Goal: Task Accomplishment & Management: Manage account settings

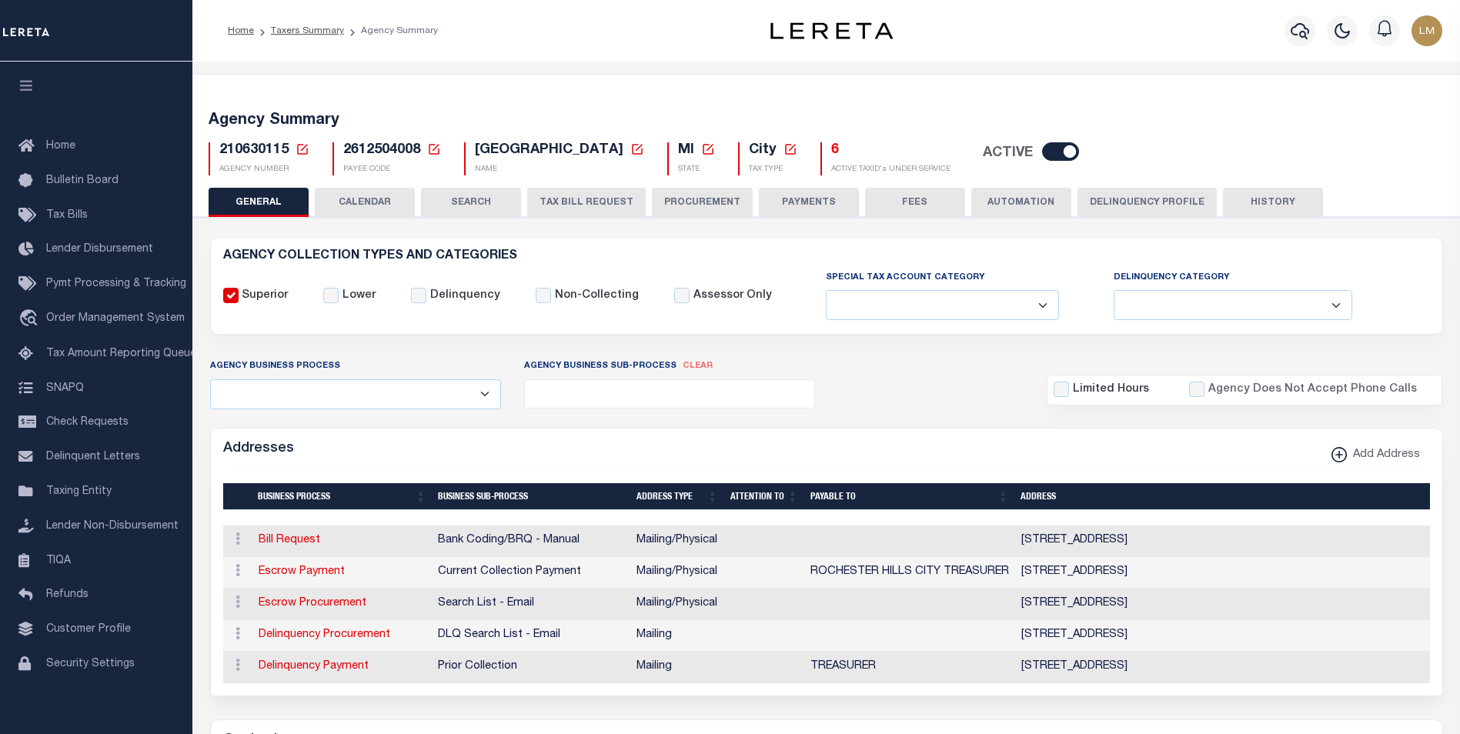
select select
click at [305, 147] on icon at bounding box center [302, 149] width 11 height 11
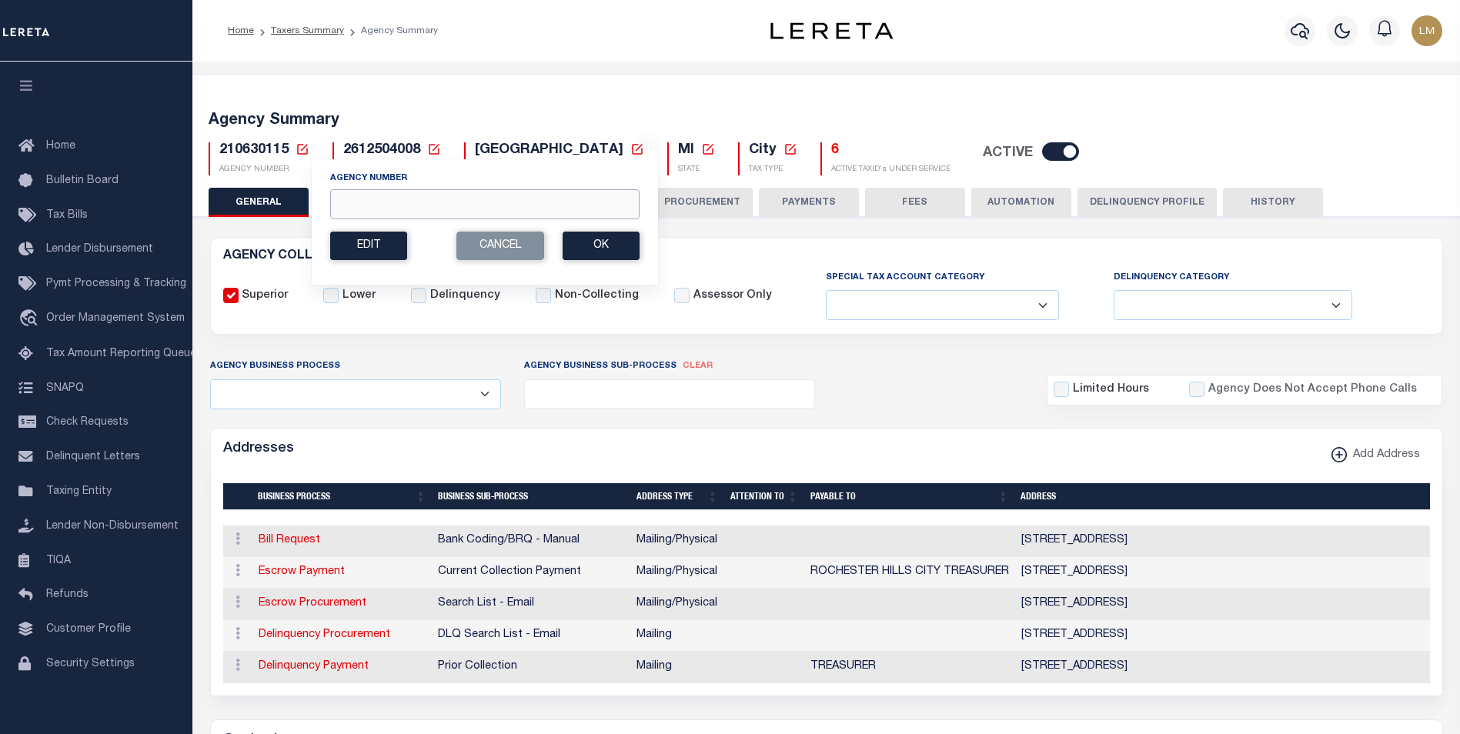
click at [363, 196] on input "Agency Number" at bounding box center [484, 204] width 309 height 30
paste input "210630118"
type input "210630118"
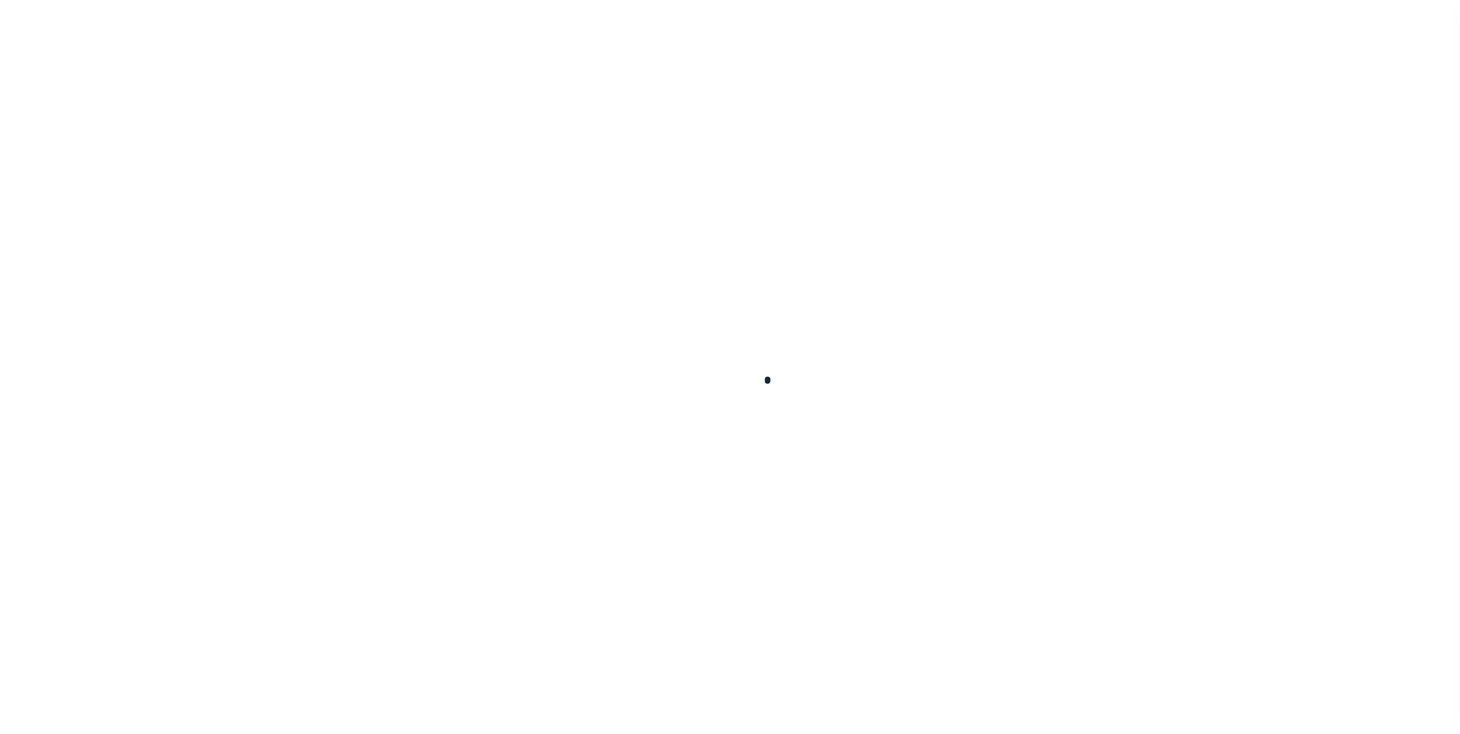
select select
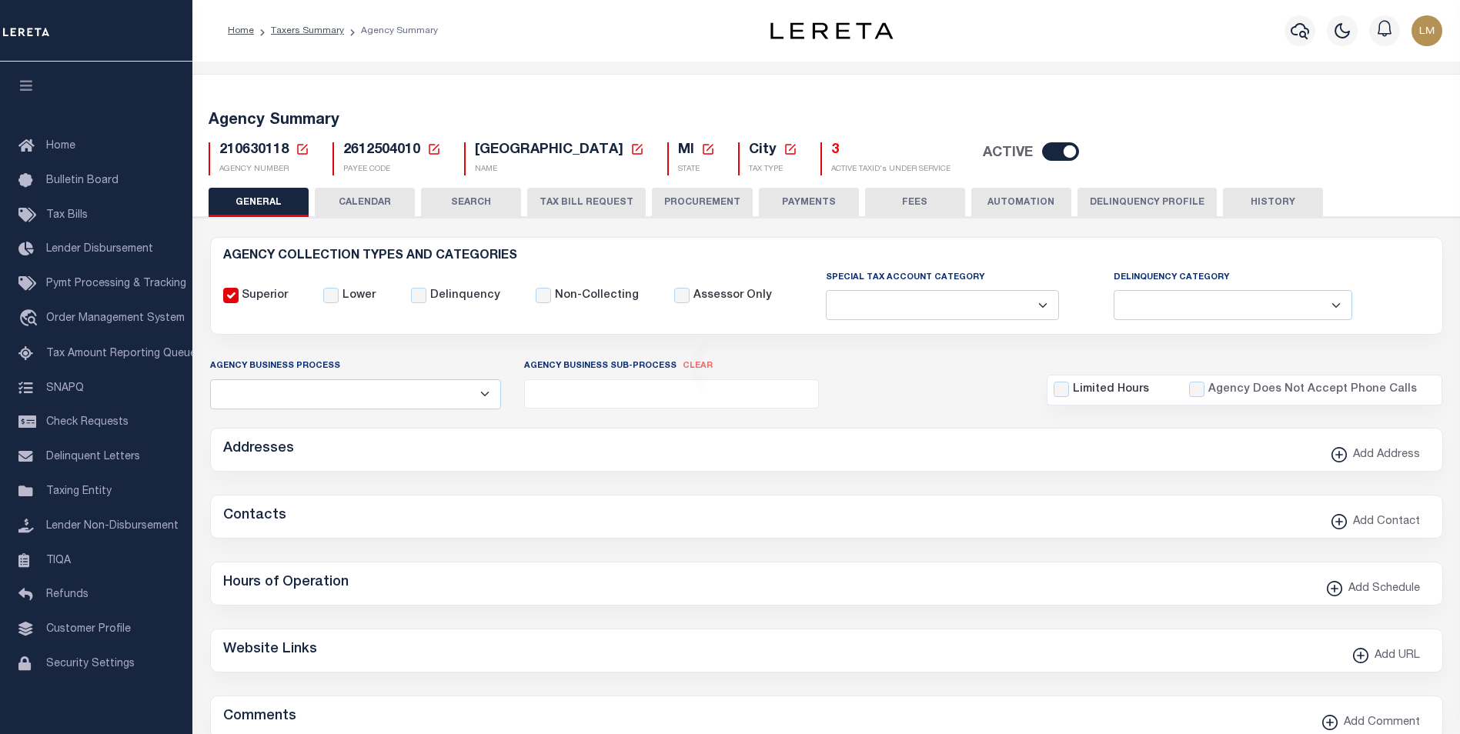
checkbox input "false"
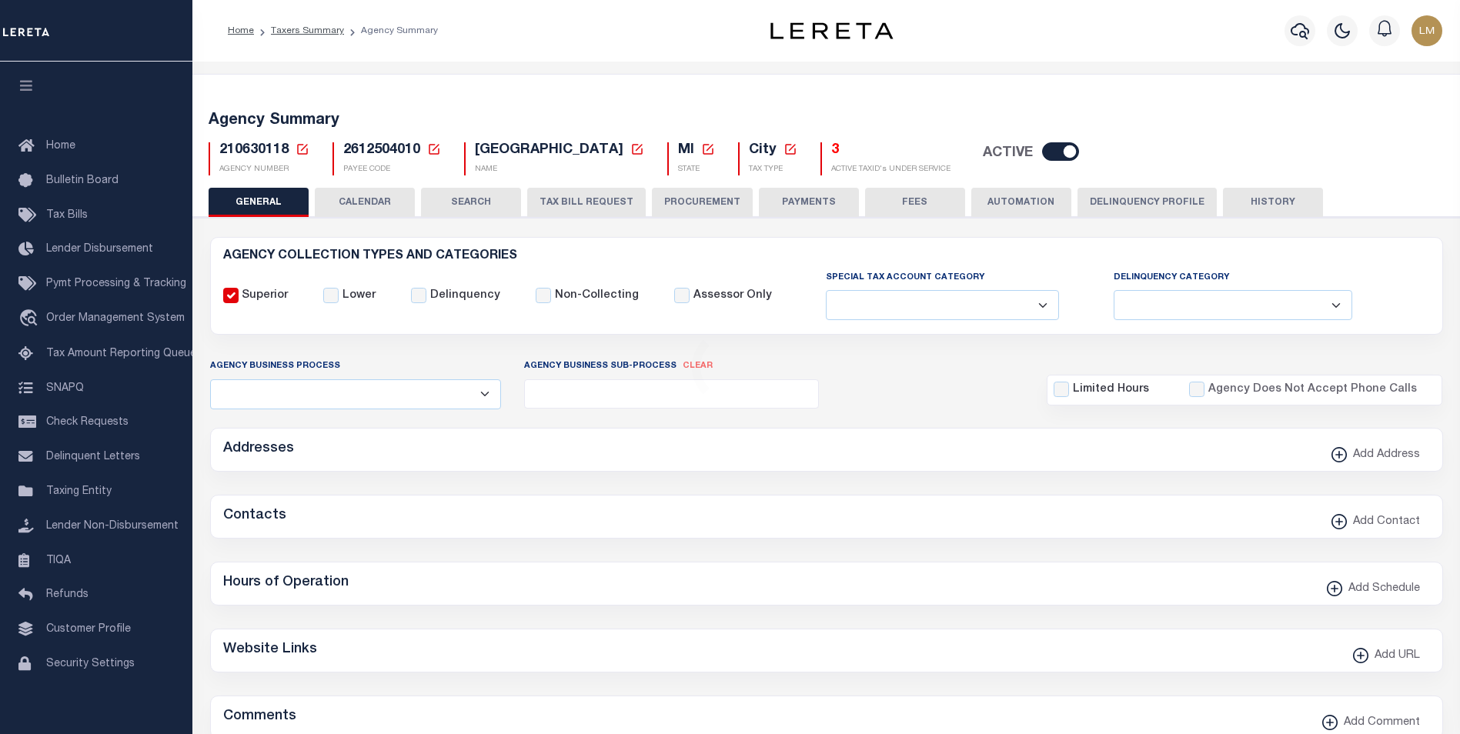
type input "2612504010"
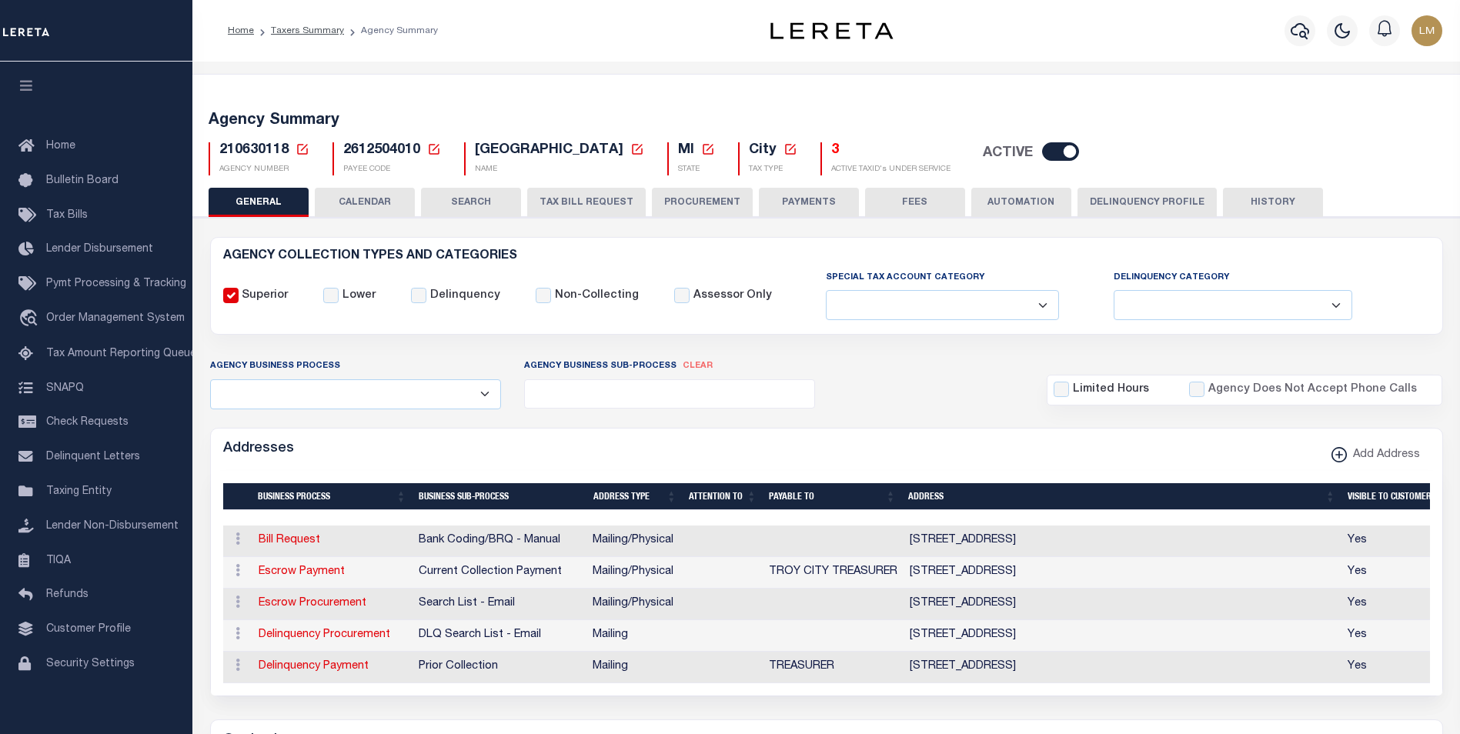
click at [304, 149] on icon at bounding box center [303, 149] width 14 height 14
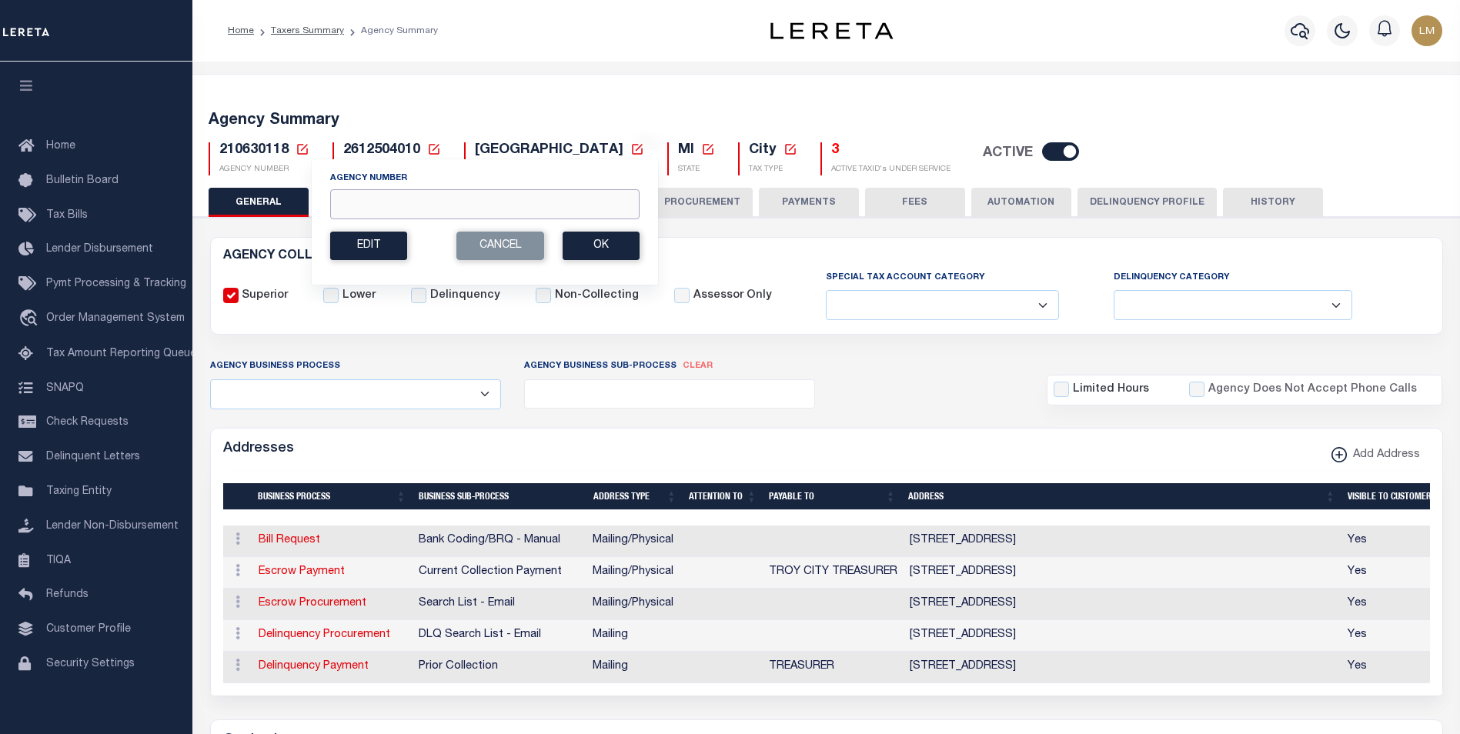
drag, startPoint x: 364, startPoint y: 194, endPoint x: 373, endPoint y: 196, distance: 9.5
click at [365, 194] on input "Agency Number" at bounding box center [484, 204] width 309 height 30
paste input "210630202"
type input "210630202"
click at [598, 258] on button "Ok" at bounding box center [601, 246] width 77 height 28
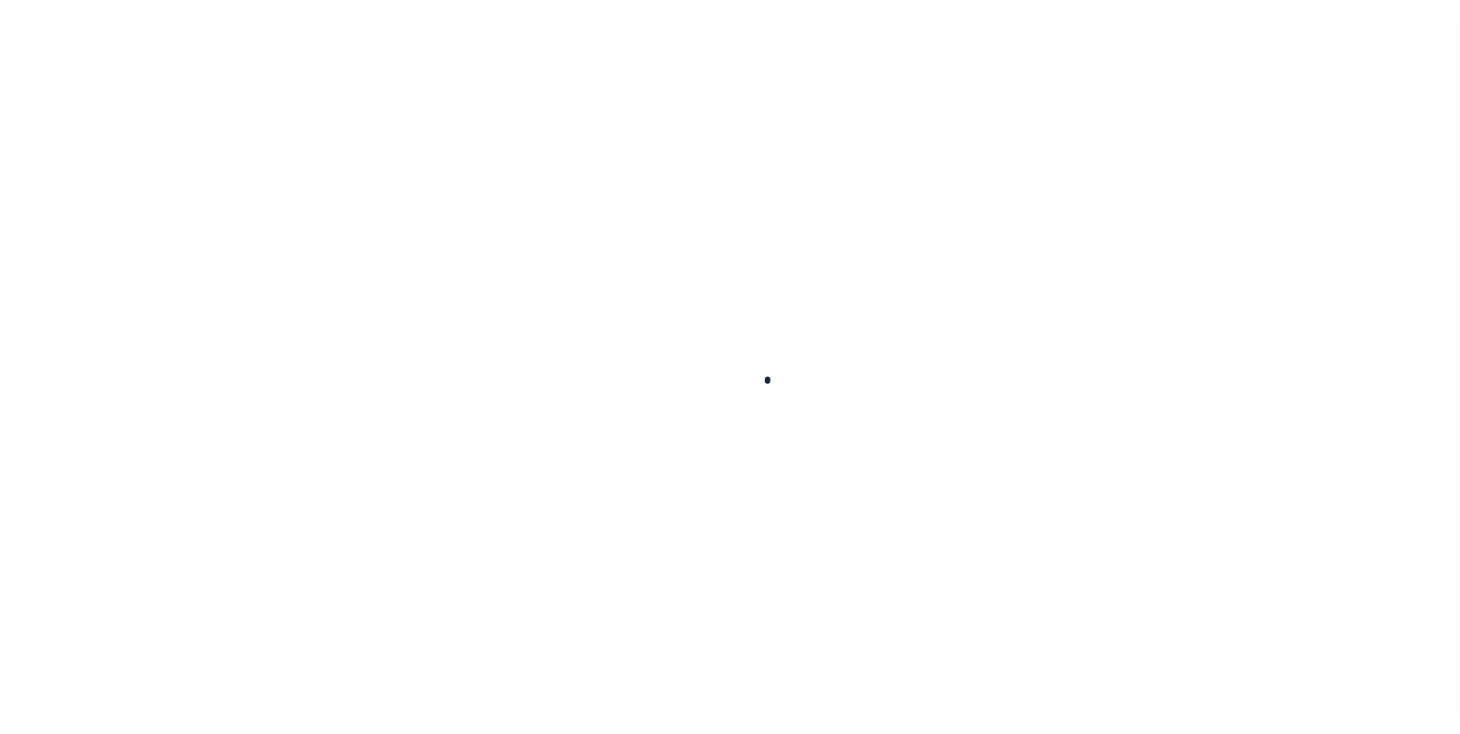
select select
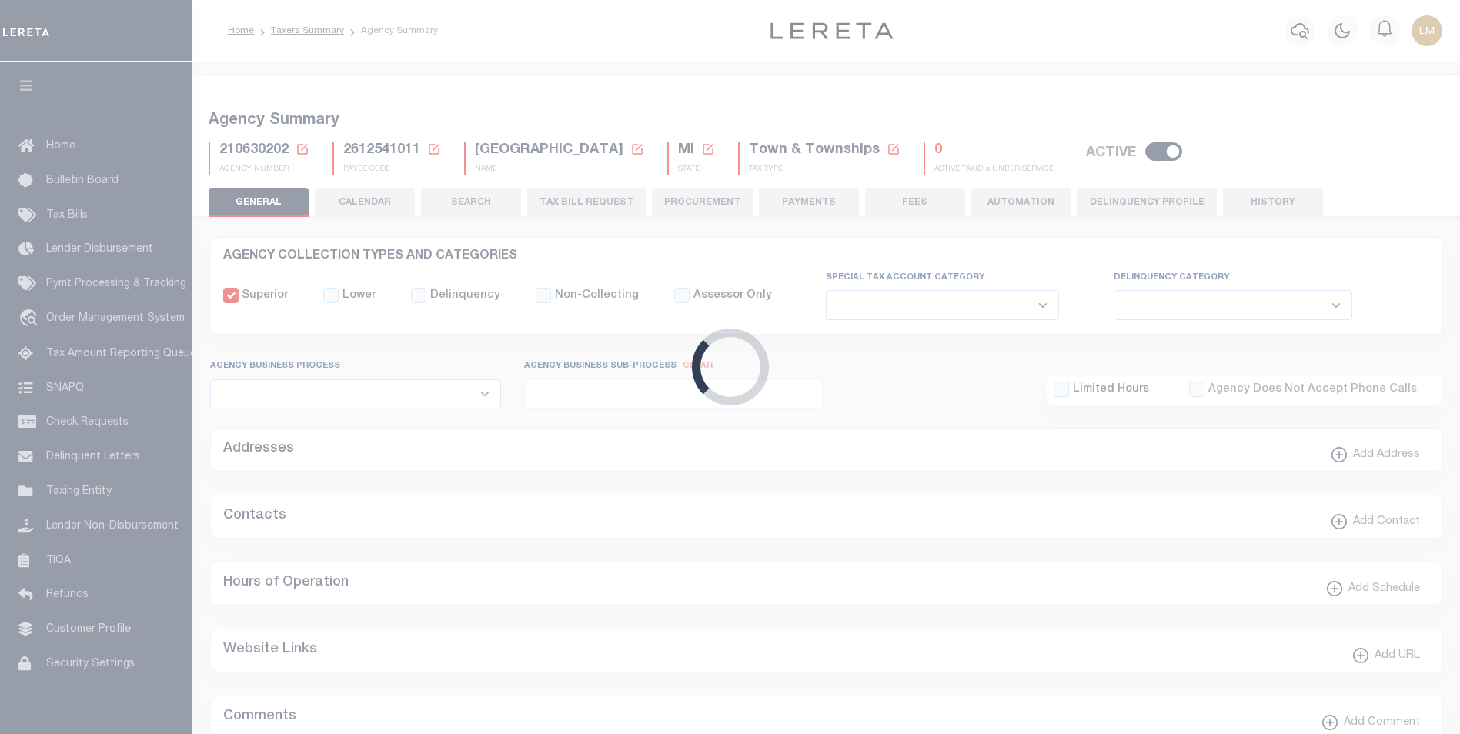
checkbox input "false"
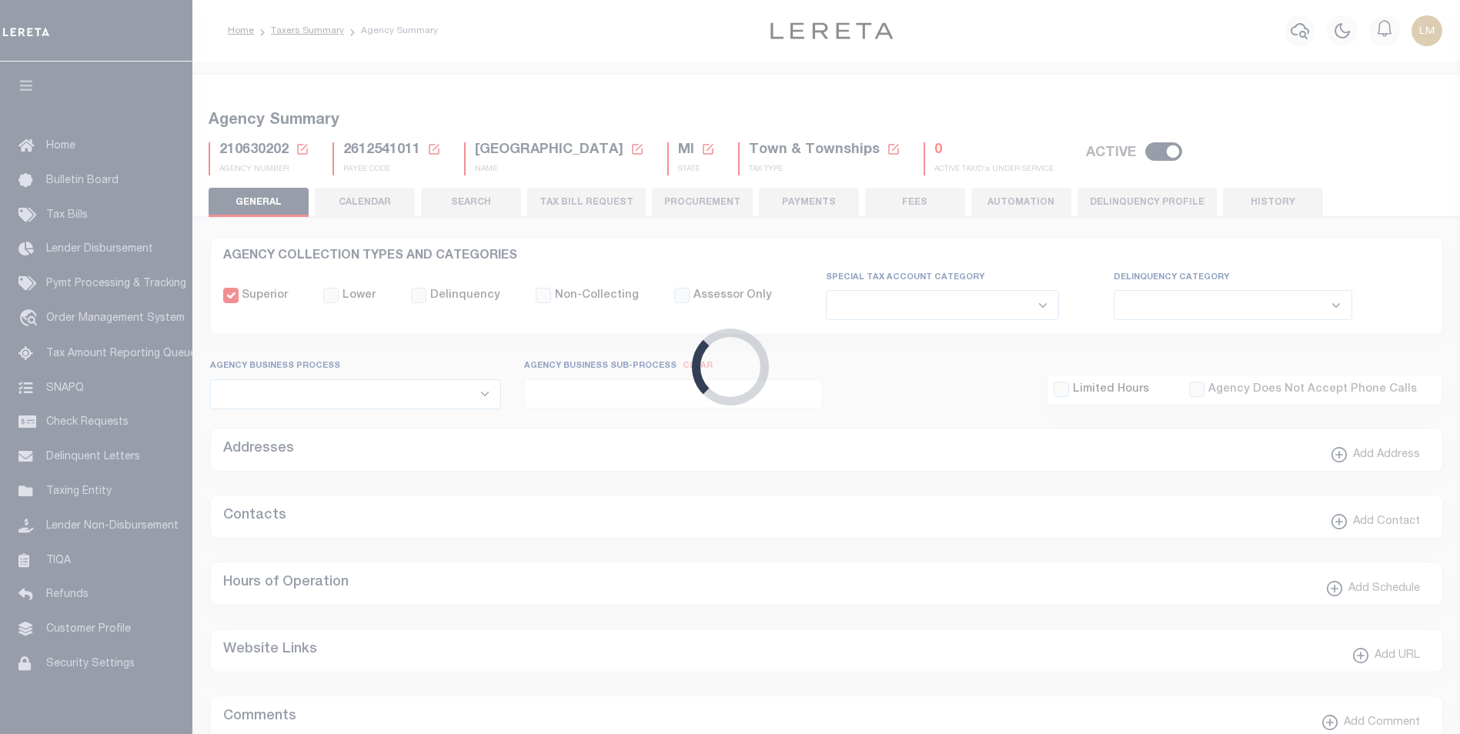
type input "2612541011"
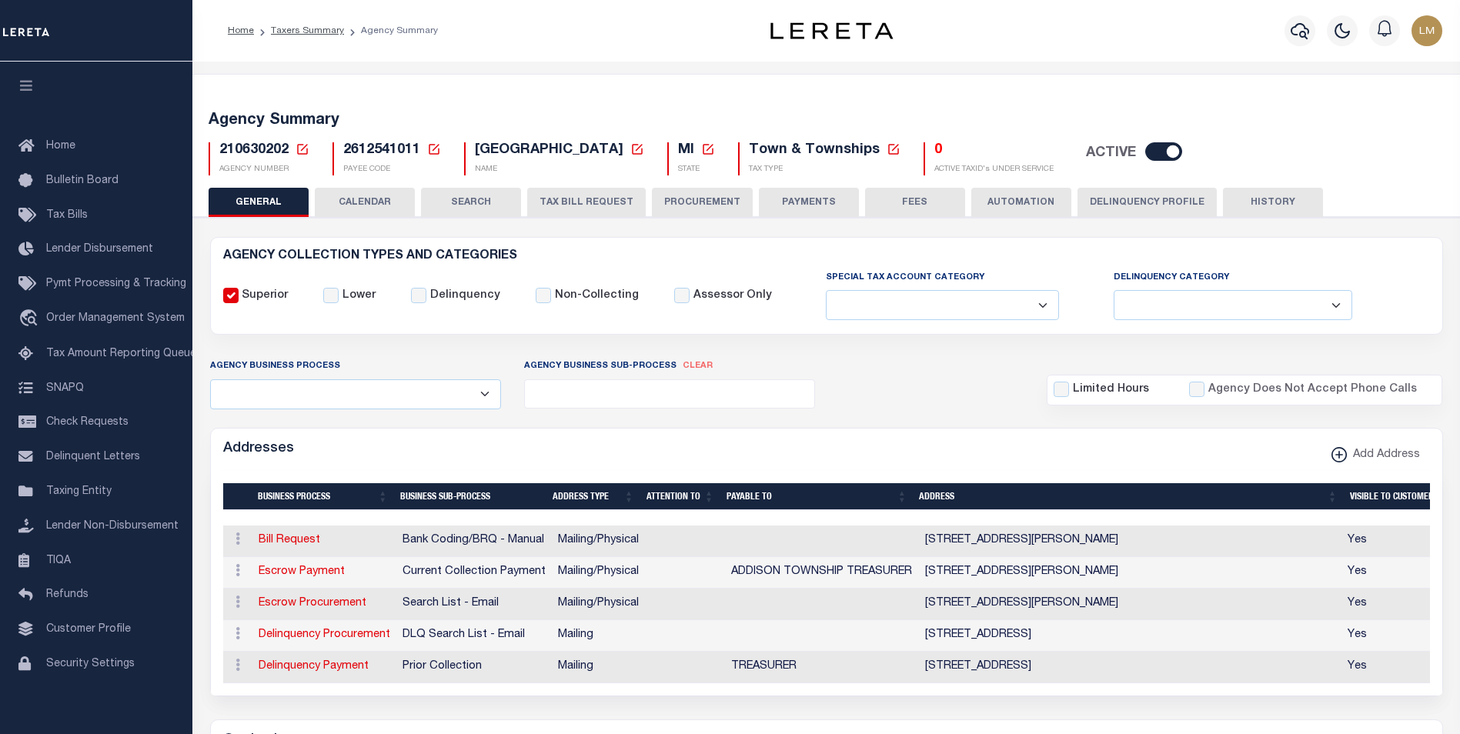
click at [303, 149] on icon at bounding box center [302, 149] width 11 height 11
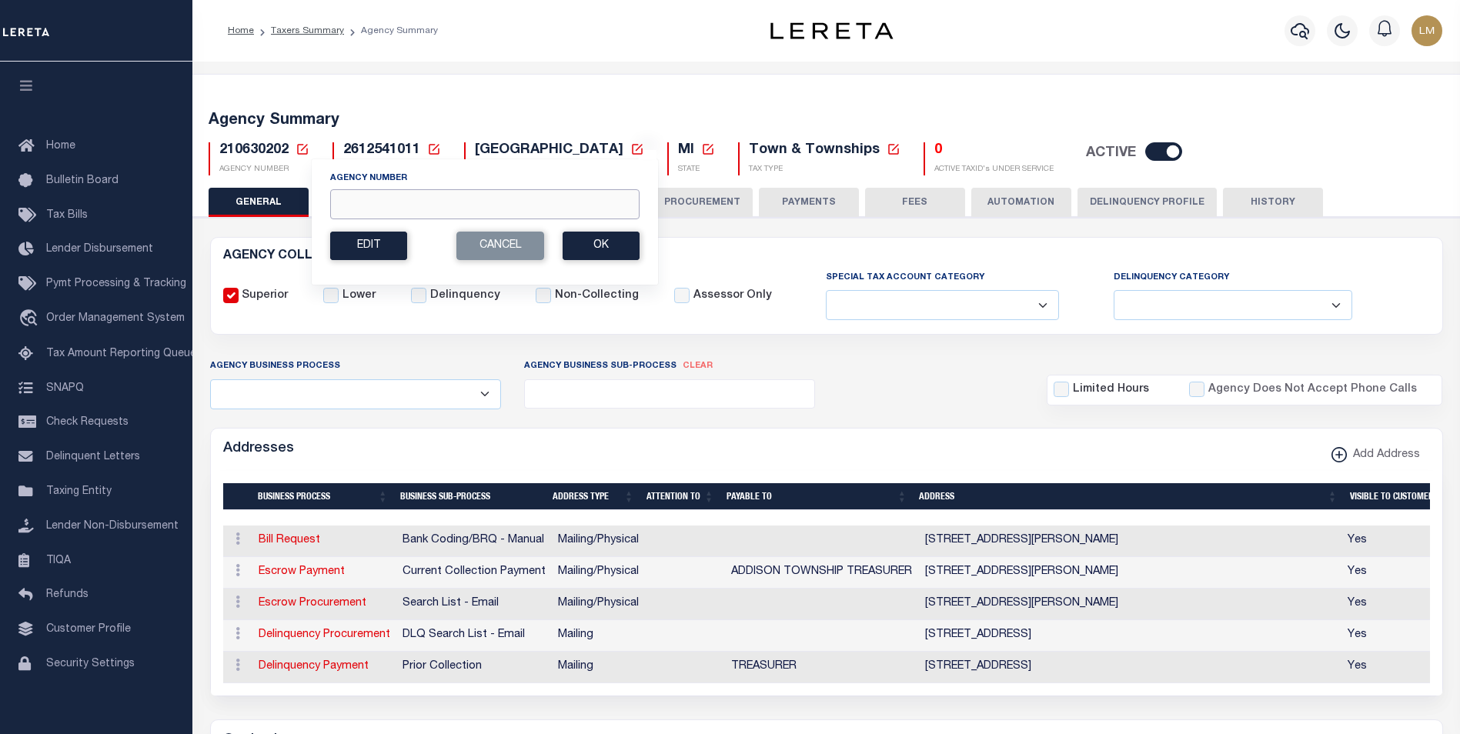
click at [353, 207] on input "Agency Number" at bounding box center [484, 204] width 309 height 30
paste input "210630205"
type input "210630205"
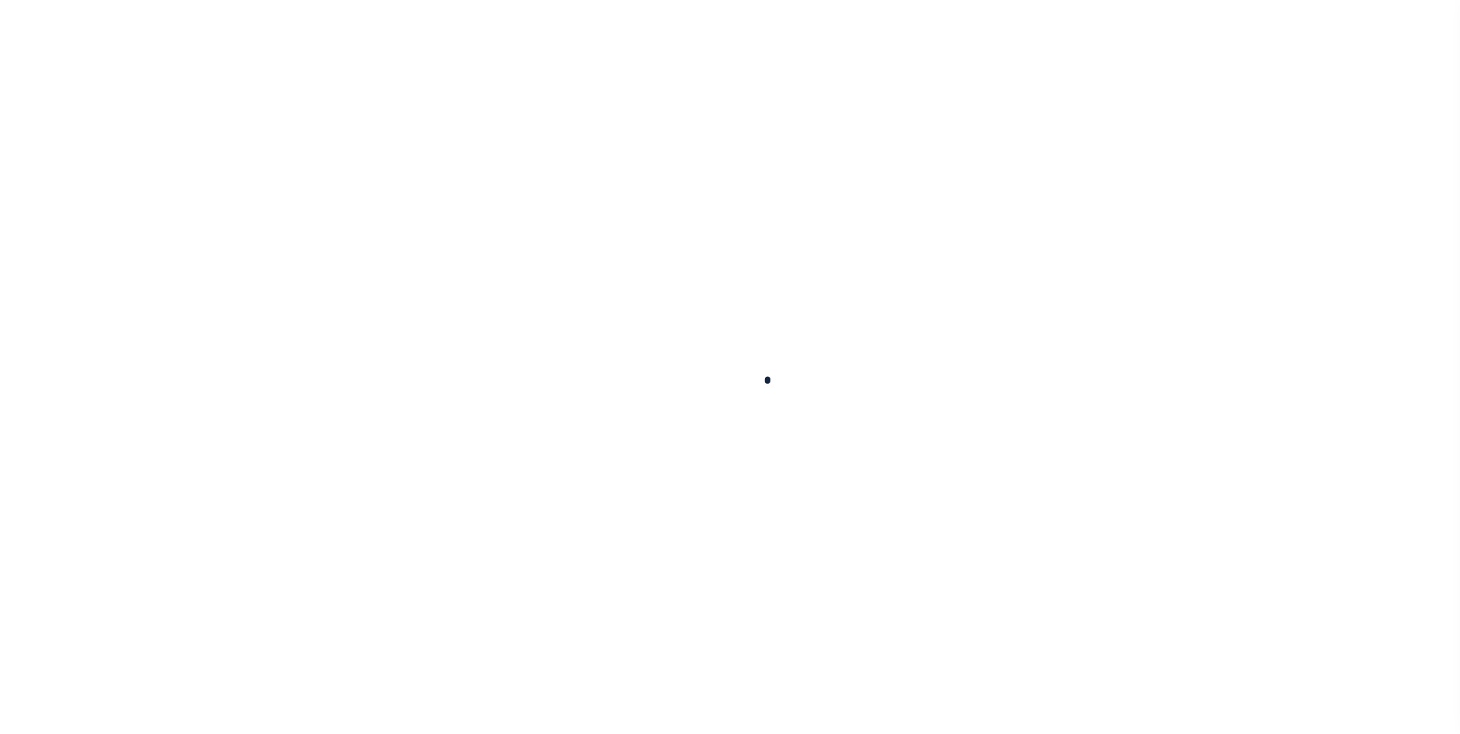
select select
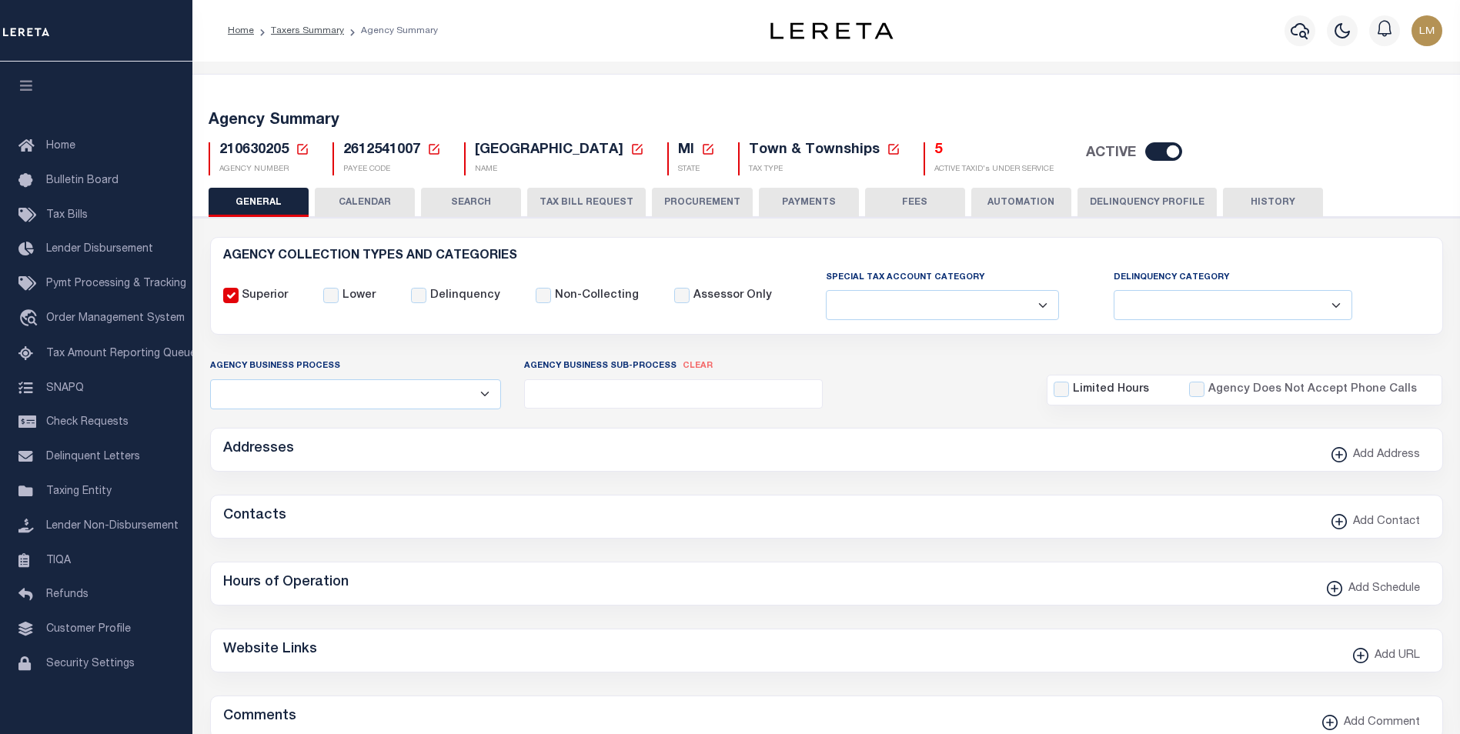
checkbox input "false"
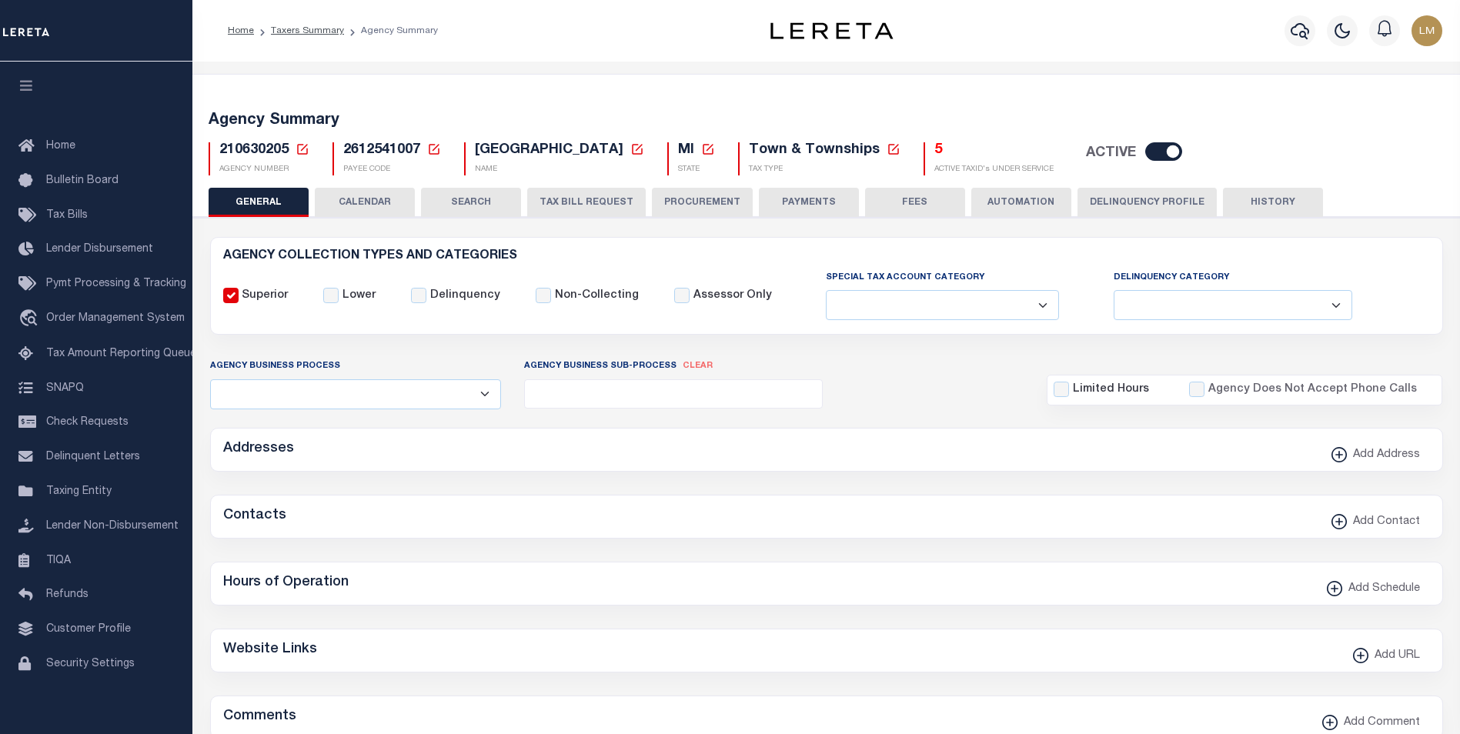
type input "2612541007"
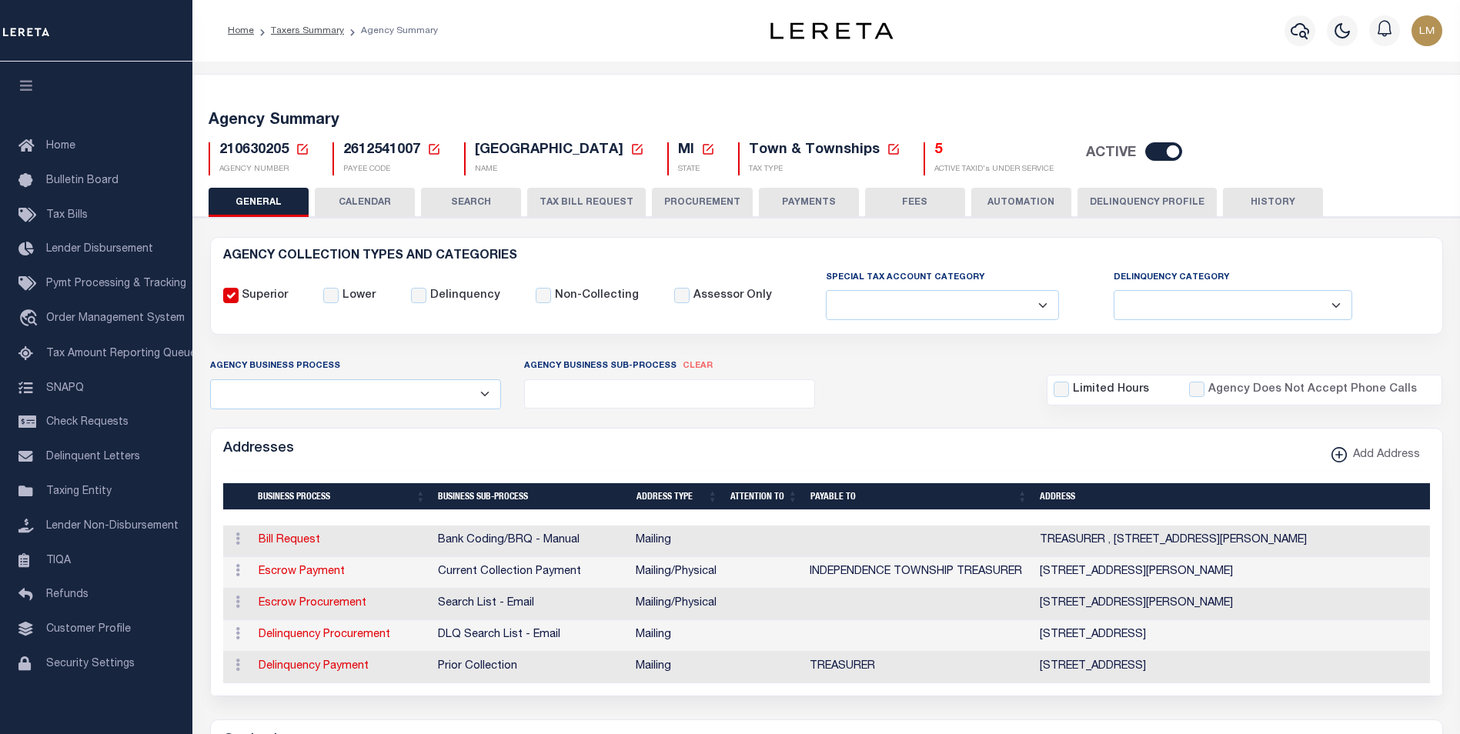
click at [303, 144] on icon at bounding box center [303, 149] width 14 height 14
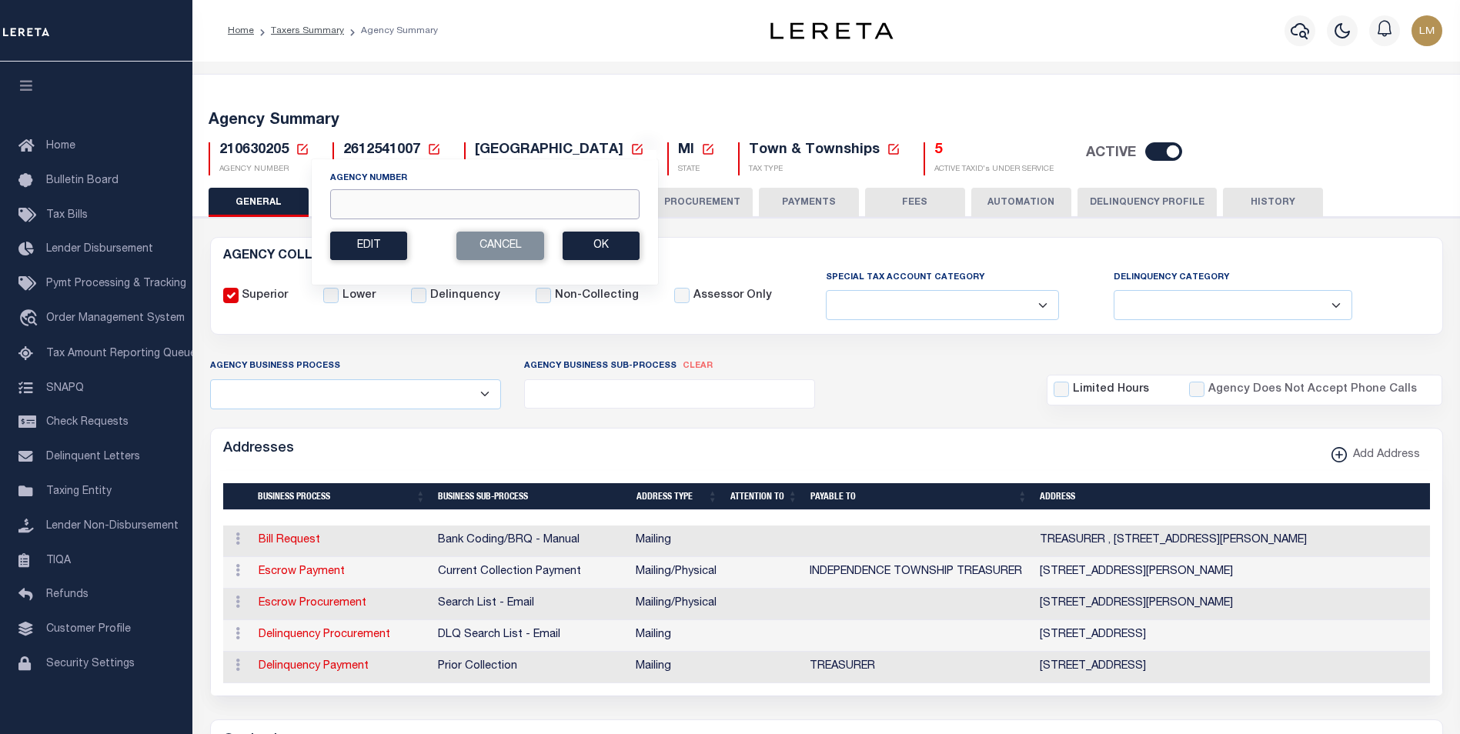
click at [355, 210] on input "Agency Number" at bounding box center [484, 204] width 309 height 30
paste input "210630118"
type input "210630118"
click at [610, 251] on button "Ok" at bounding box center [601, 246] width 77 height 28
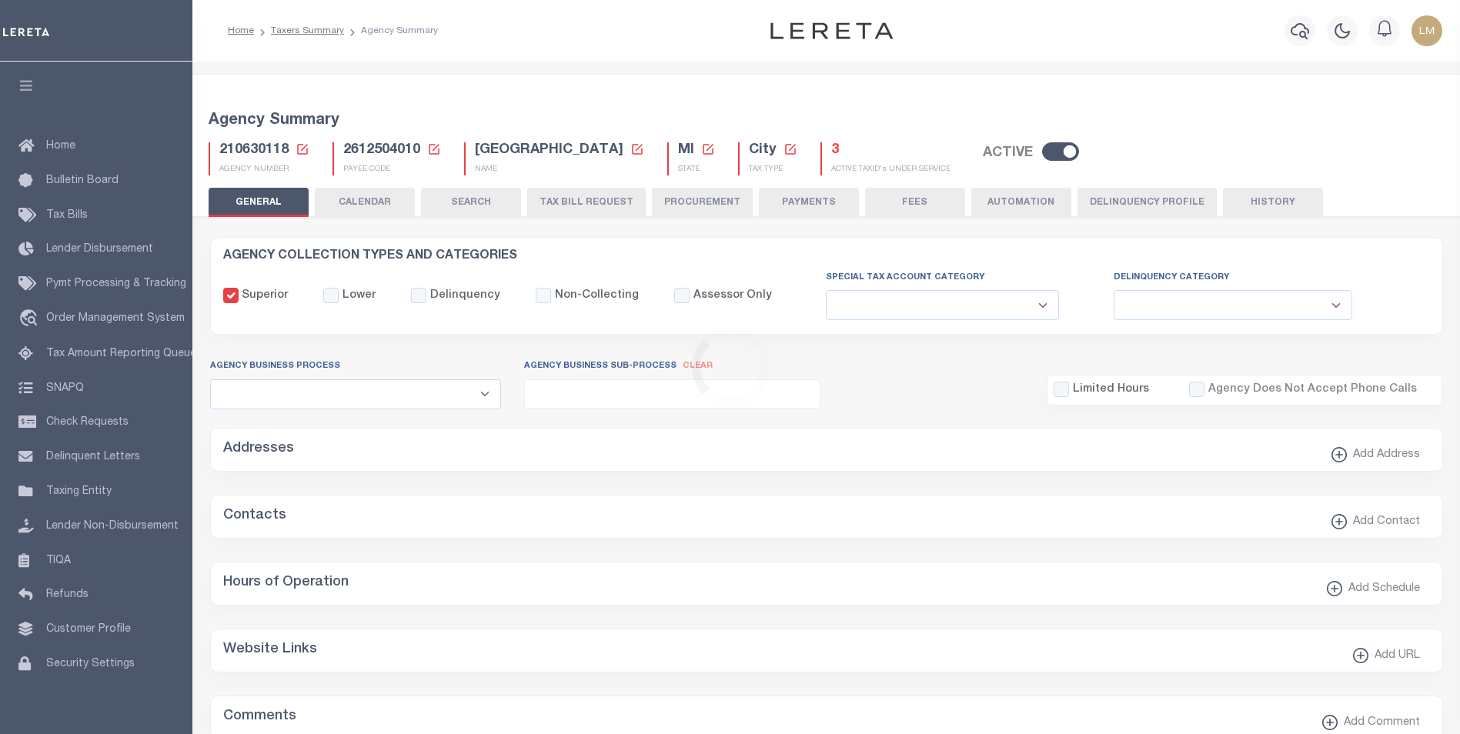
select select
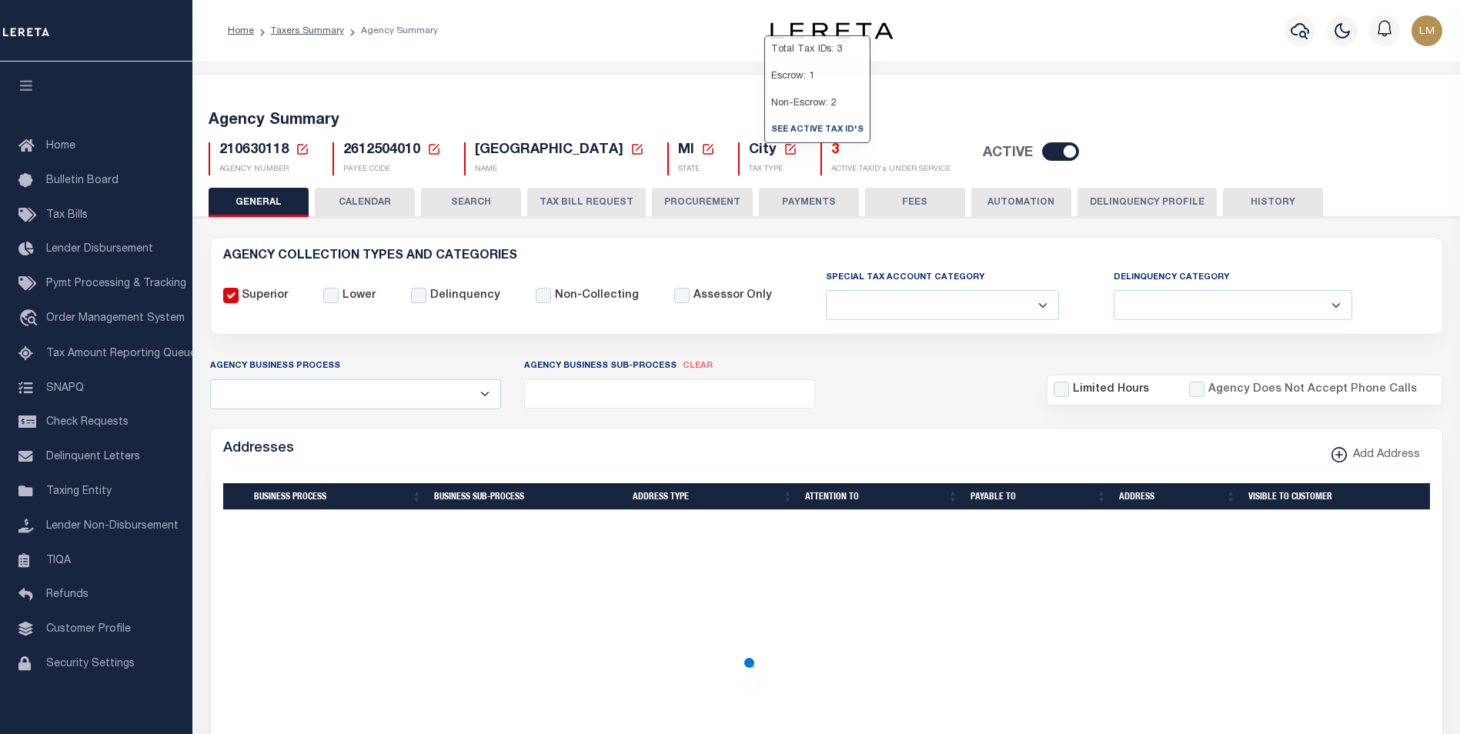
click at [831, 150] on h5 "3" at bounding box center [890, 150] width 119 height 17
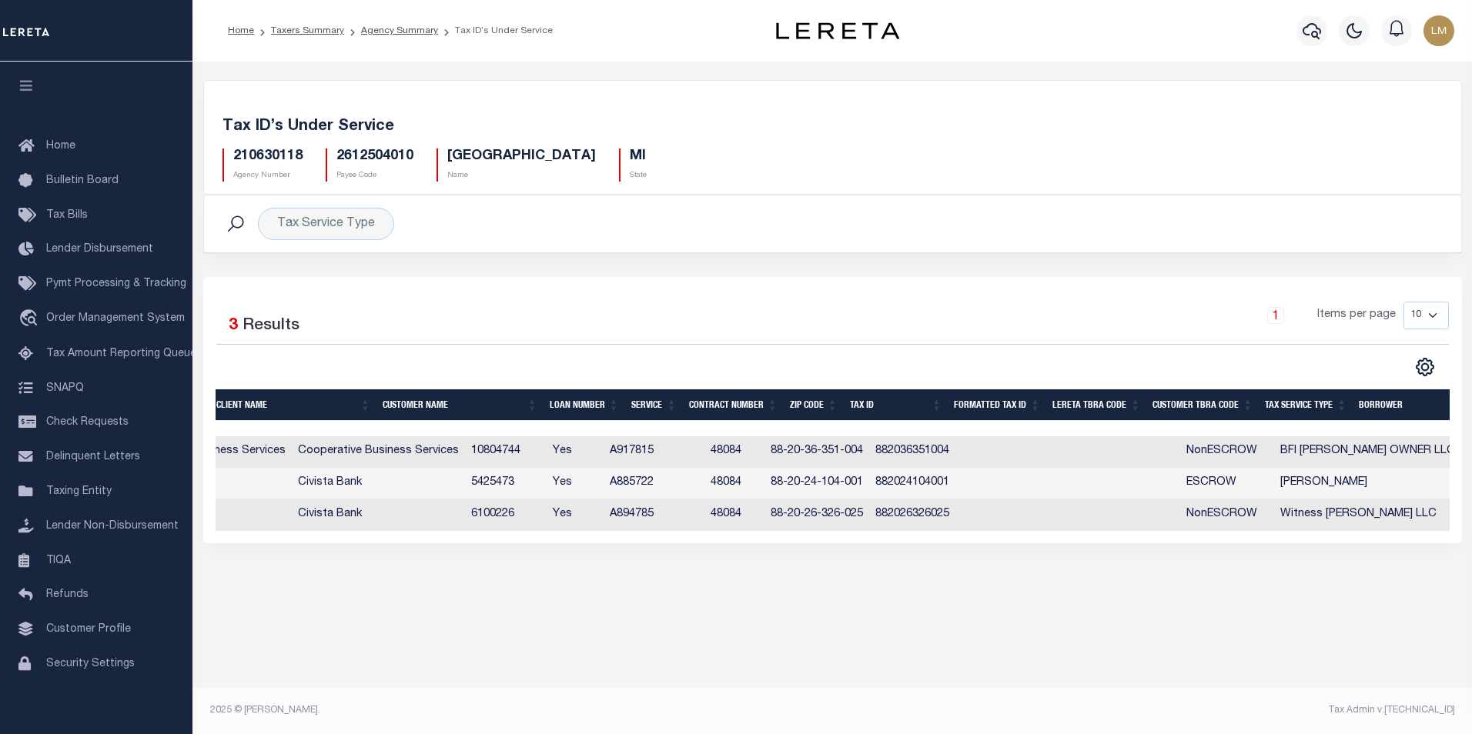
scroll to position [0, 296]
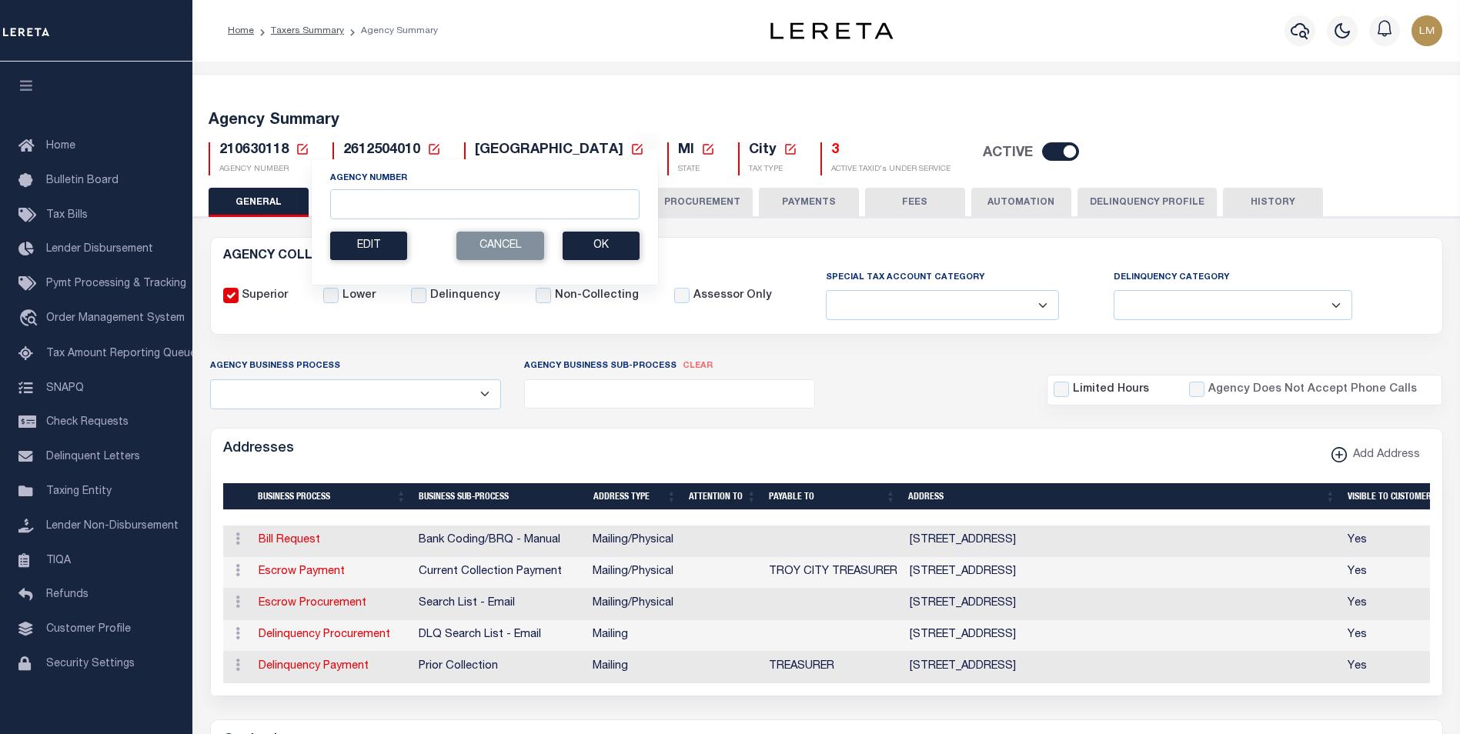
select select
click at [363, 199] on input "Agency Number" at bounding box center [484, 204] width 309 height 30
paste input "210630210"
type input "210630210"
click at [586, 236] on button "Ok" at bounding box center [601, 246] width 77 height 28
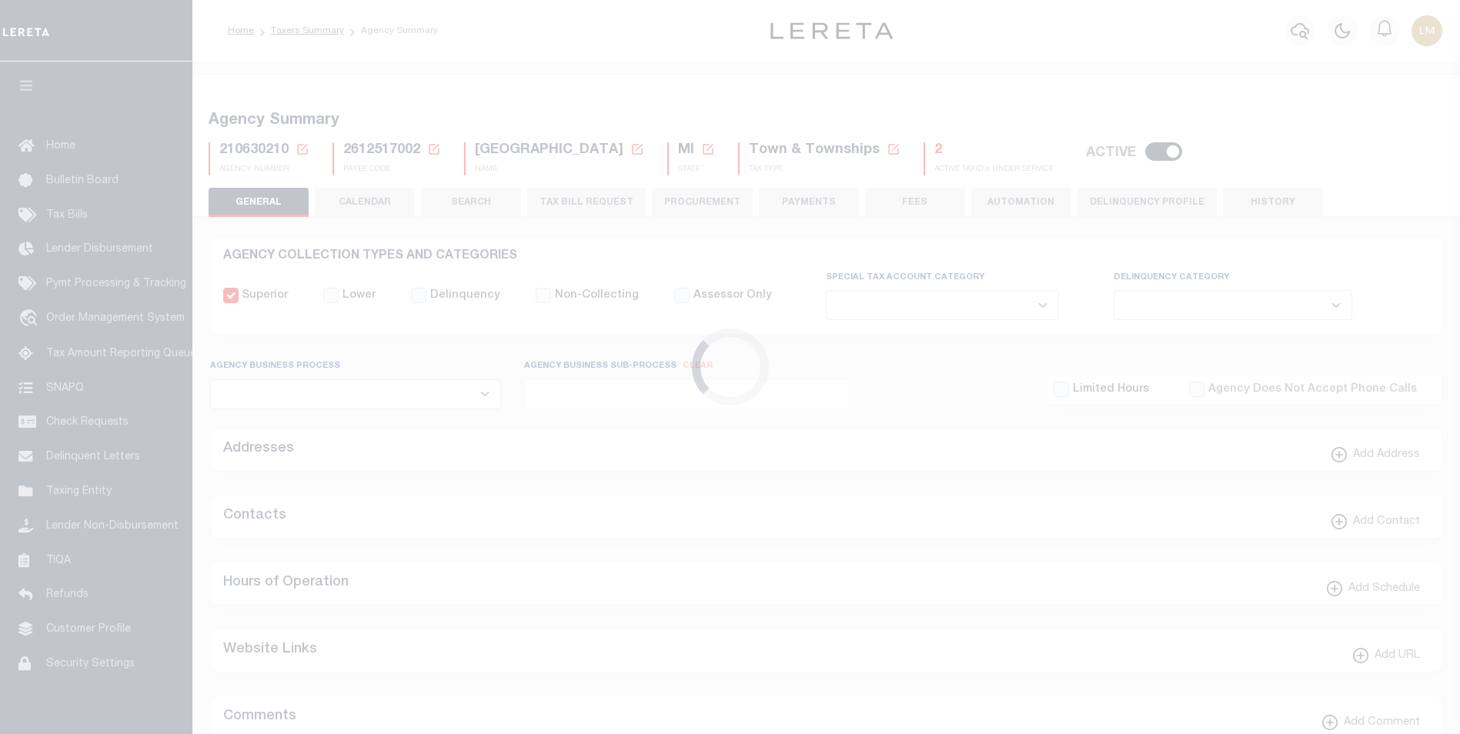
select select
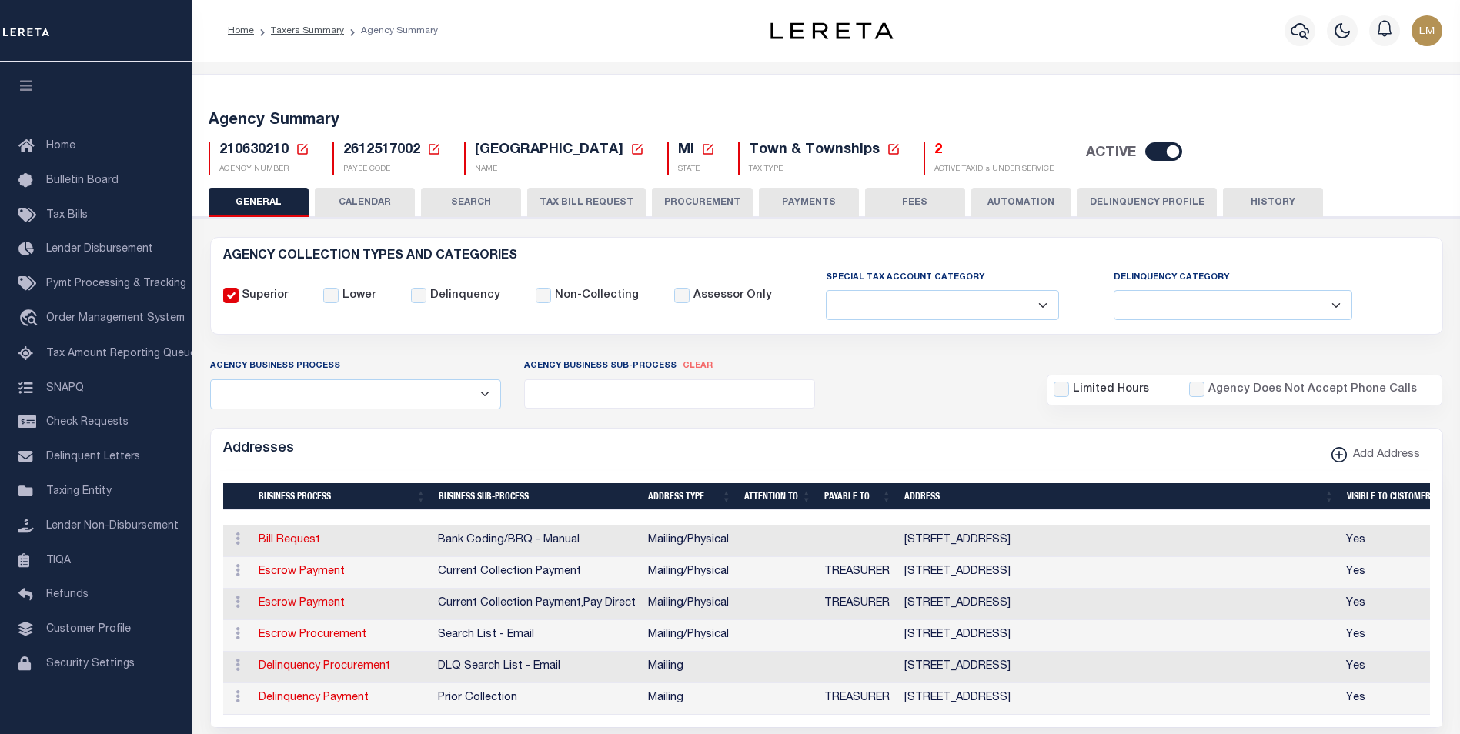
click at [301, 151] on icon at bounding box center [303, 149] width 14 height 14
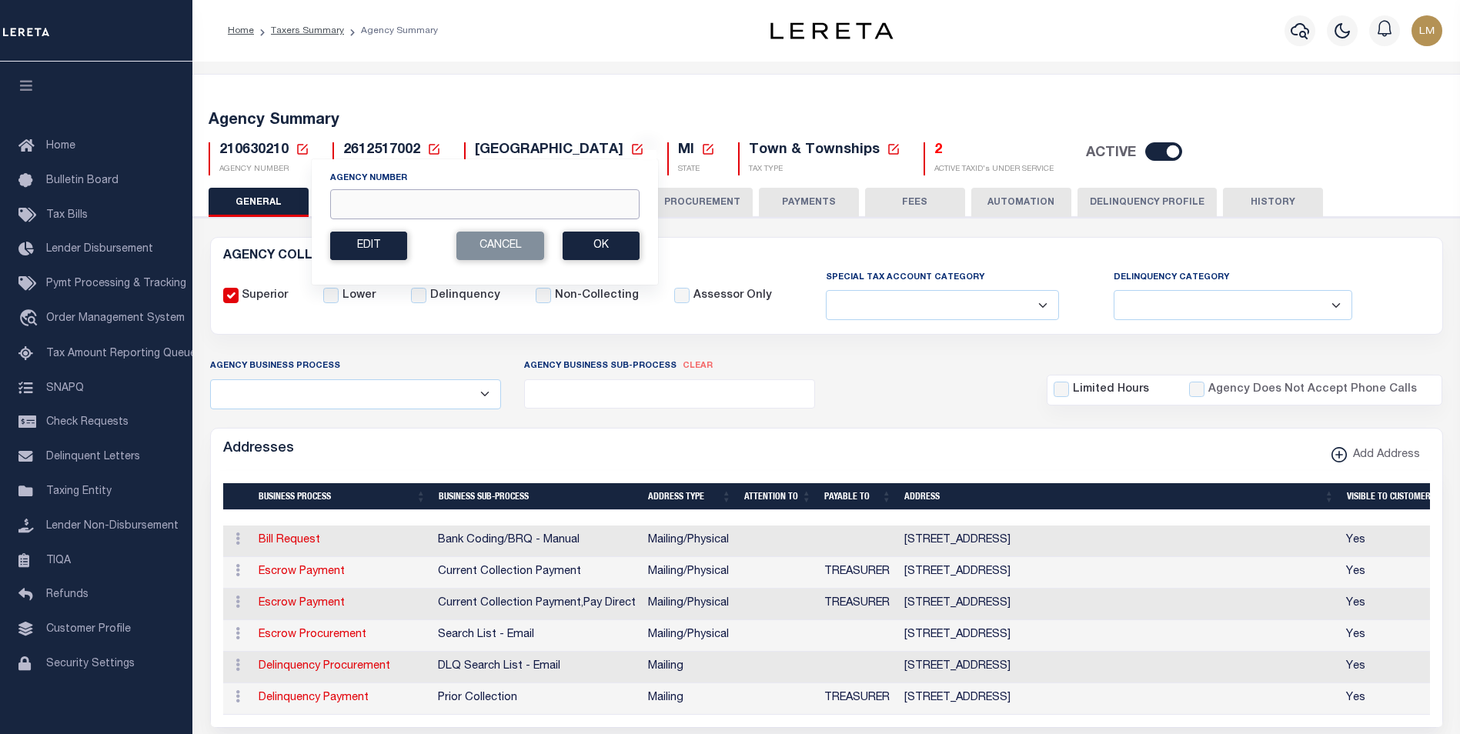
click at [378, 190] on input "Agency Number" at bounding box center [484, 204] width 309 height 30
paste input "210810202"
type input "210810202"
click at [614, 247] on button "Ok" at bounding box center [601, 246] width 77 height 28
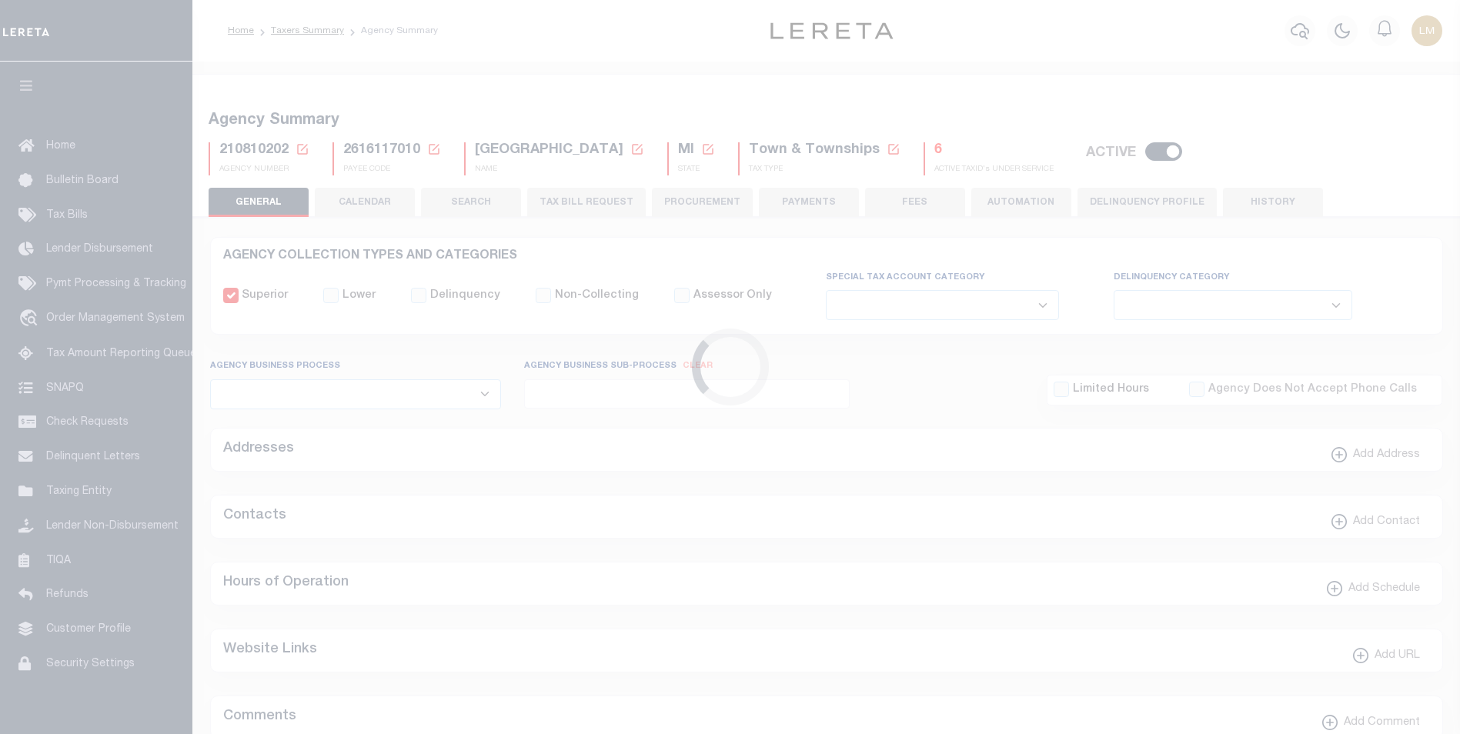
select select
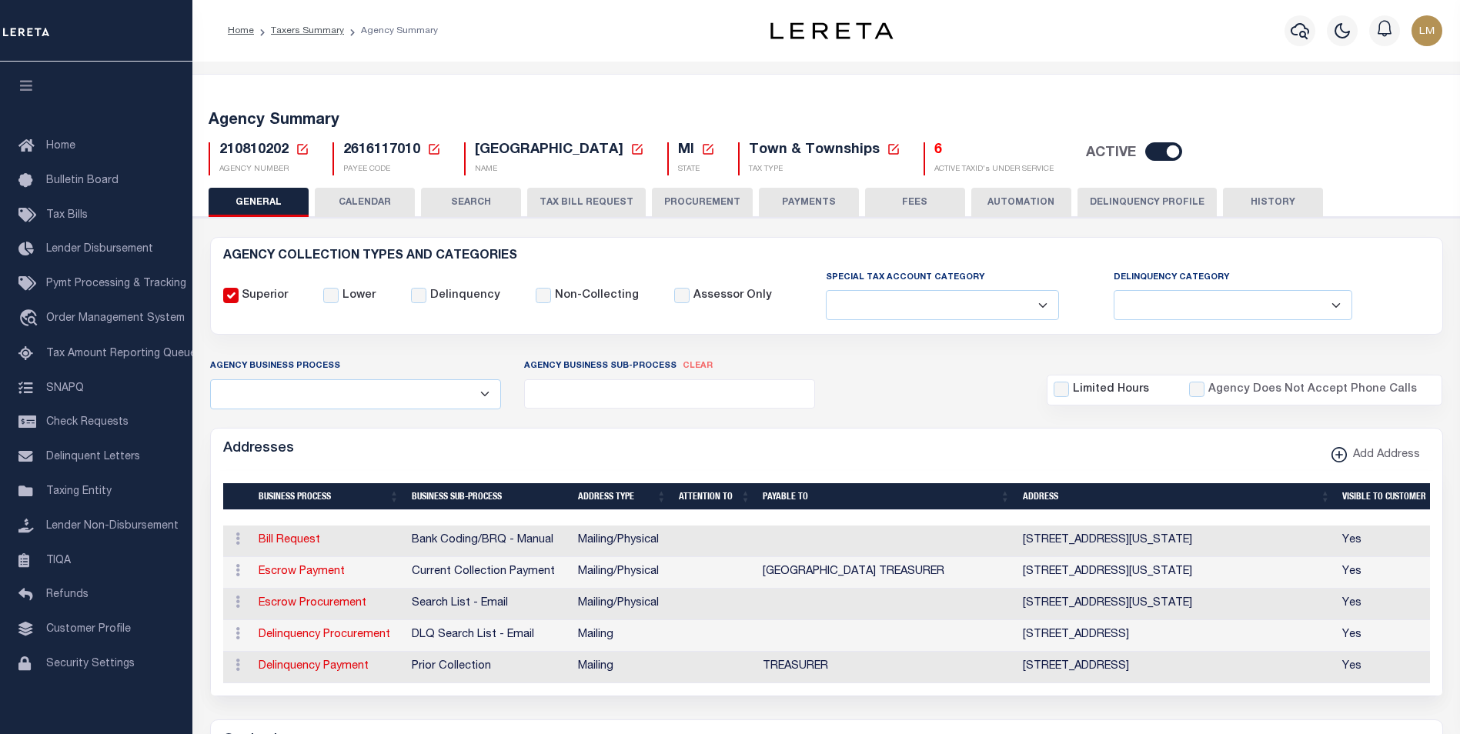
click at [302, 152] on icon at bounding box center [303, 149] width 14 height 14
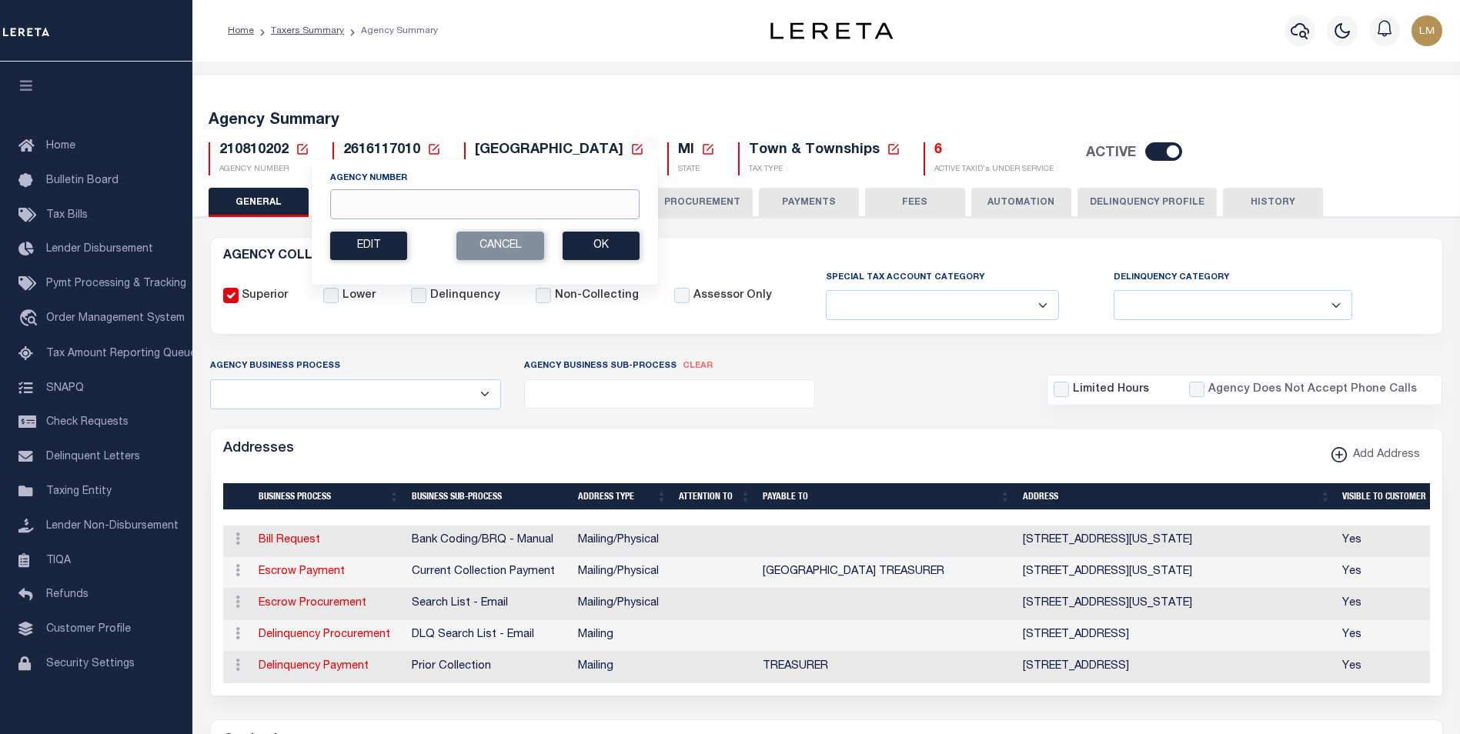
drag, startPoint x: 349, startPoint y: 211, endPoint x: 363, endPoint y: 209, distance: 14.0
click at [349, 211] on input "Agency Number" at bounding box center [484, 204] width 309 height 30
click at [306, 152] on icon at bounding box center [303, 149] width 14 height 14
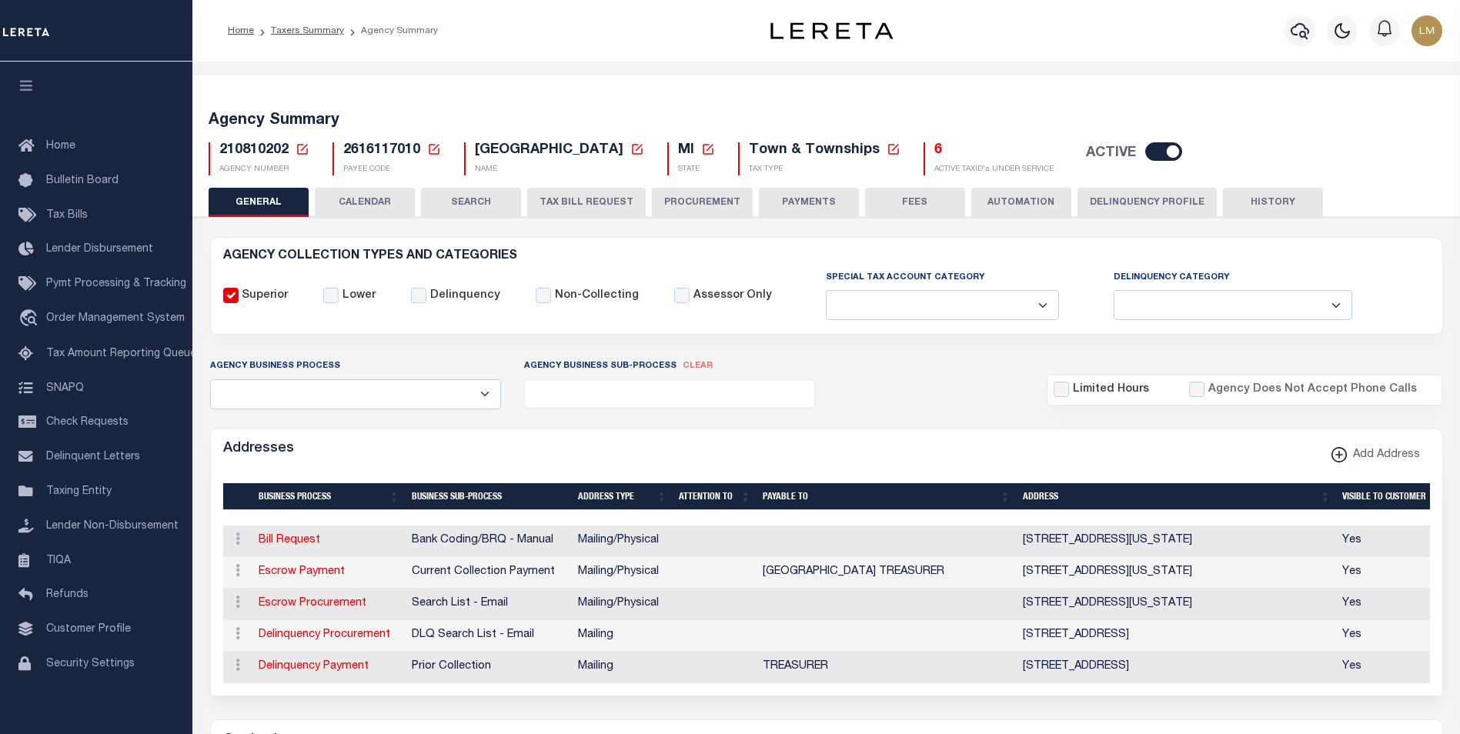
click at [303, 150] on icon at bounding box center [303, 149] width 14 height 14
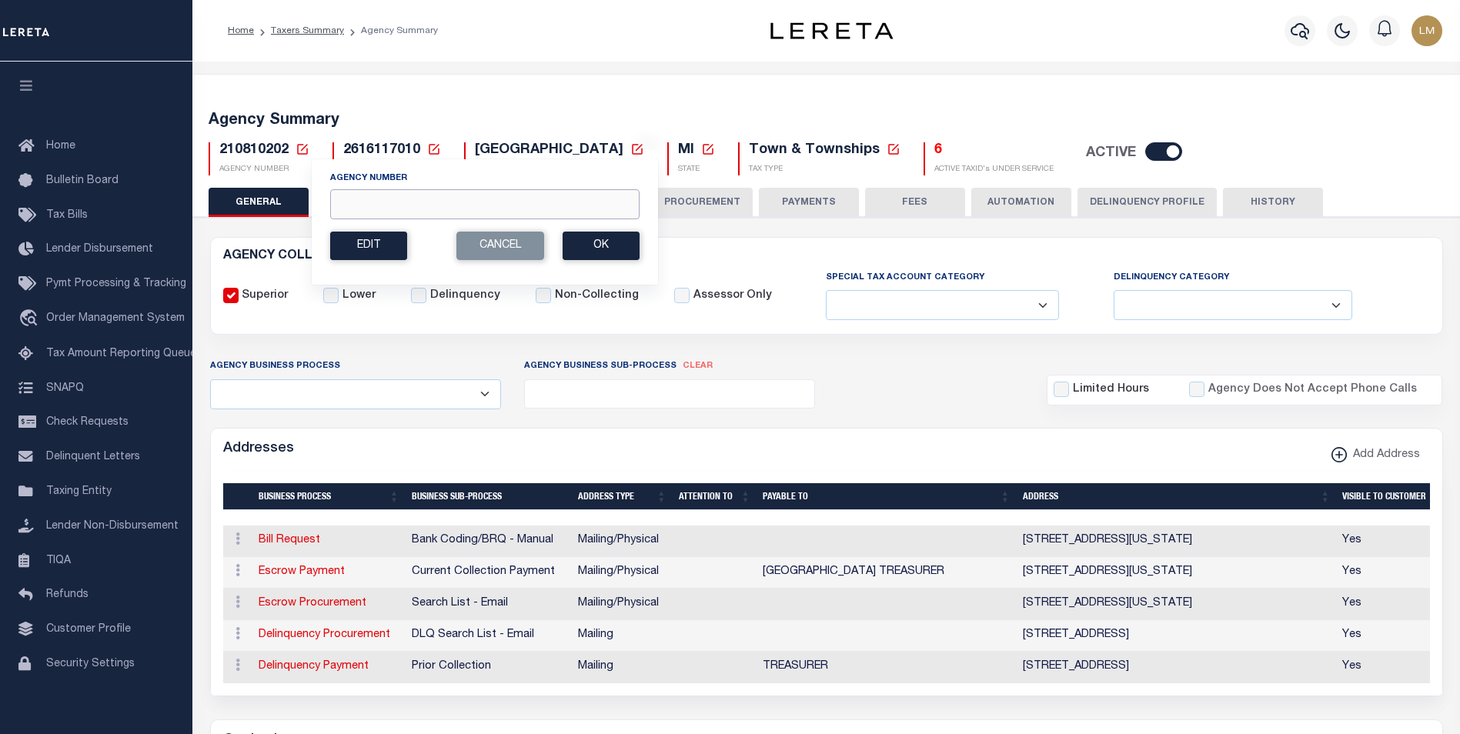
click at [408, 201] on input "Agency Number" at bounding box center [484, 204] width 309 height 30
paste input "210820125"
type input "210820125"
click at [627, 251] on button "Ok" at bounding box center [601, 246] width 77 height 28
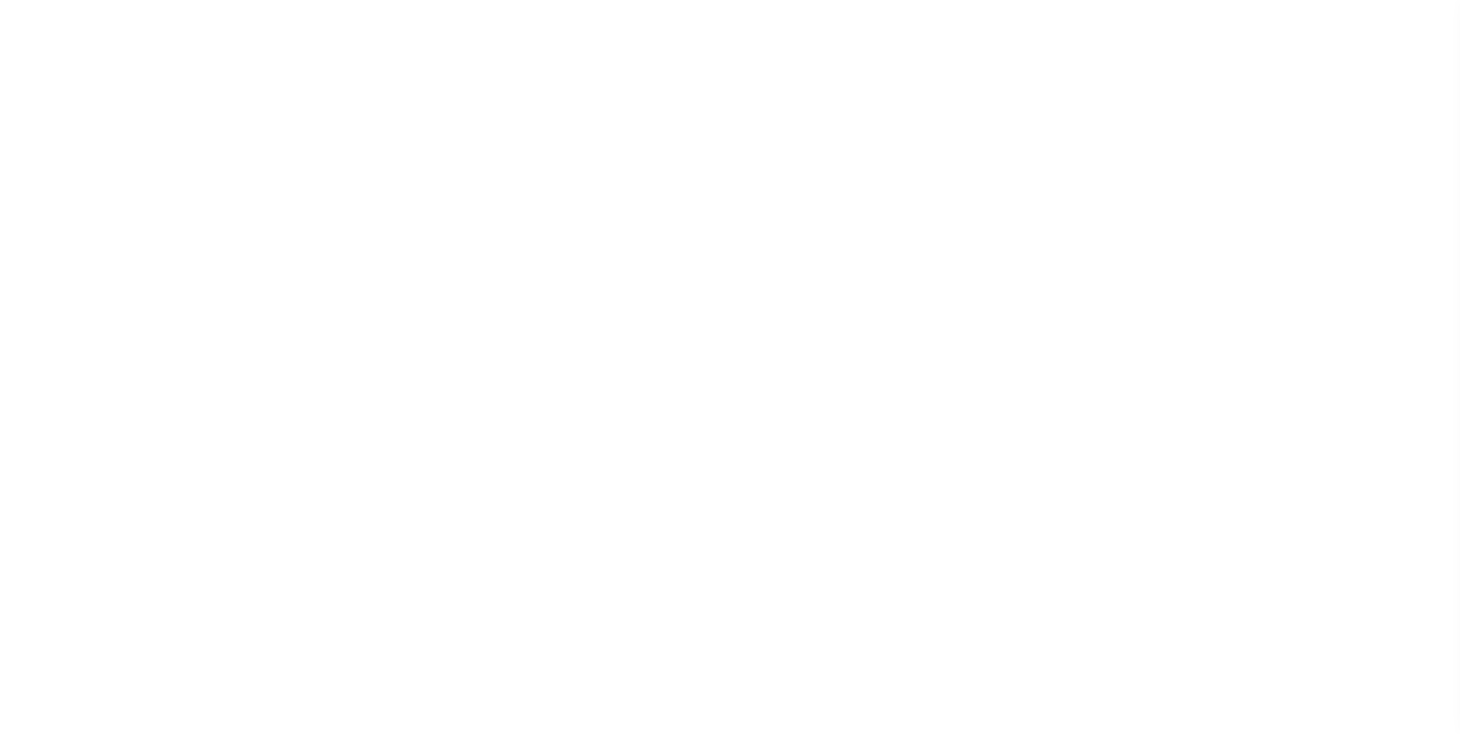
select select
checkbox input "false"
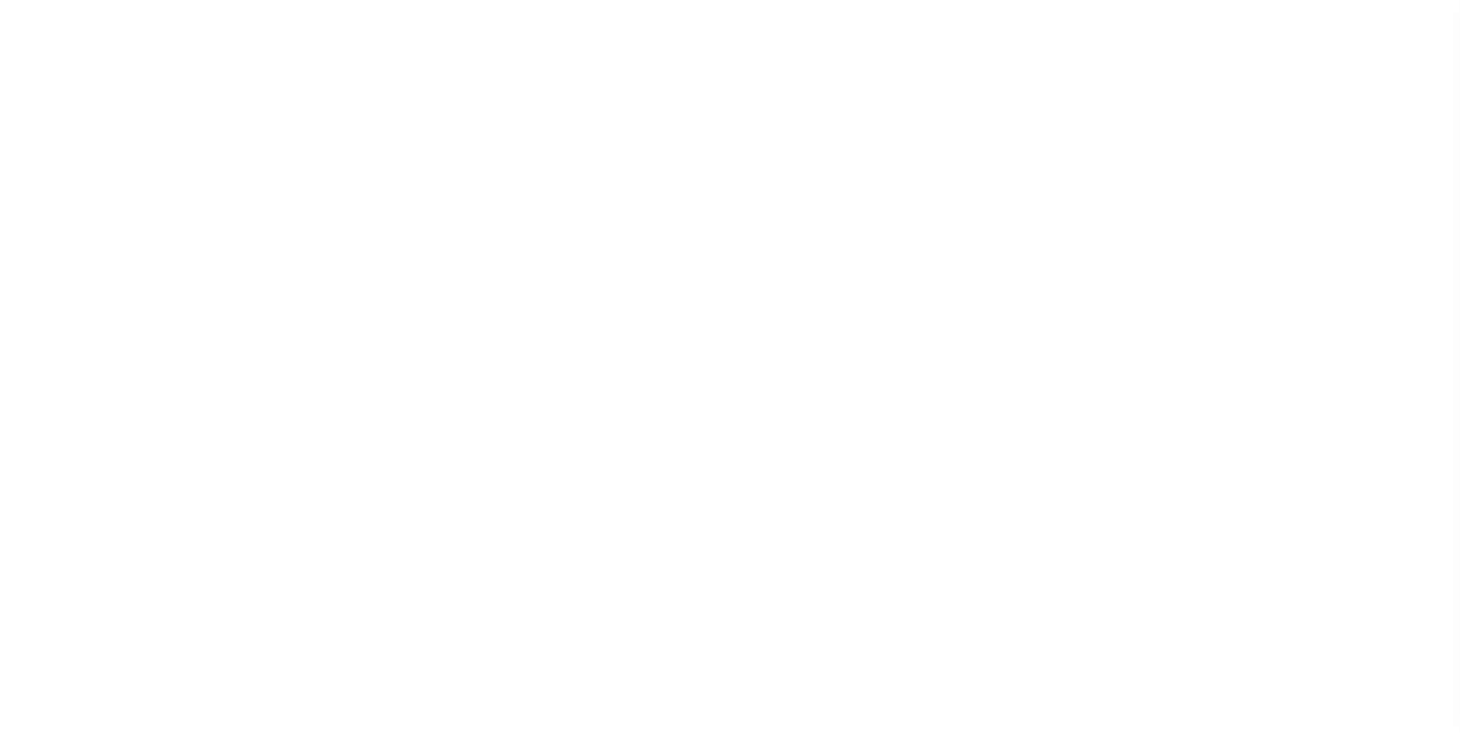
checkbox input "false"
type input "2616304014"
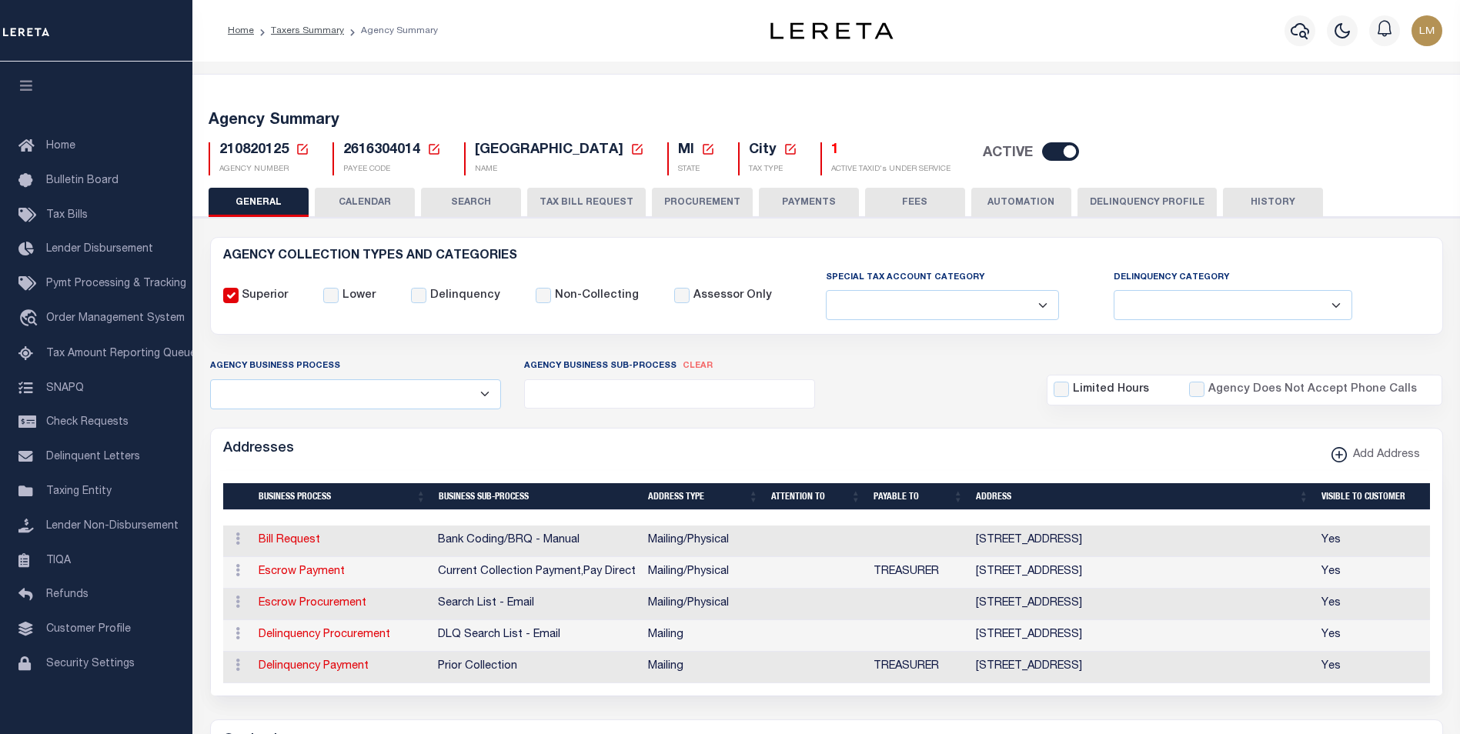
click at [306, 153] on icon at bounding box center [302, 149] width 11 height 11
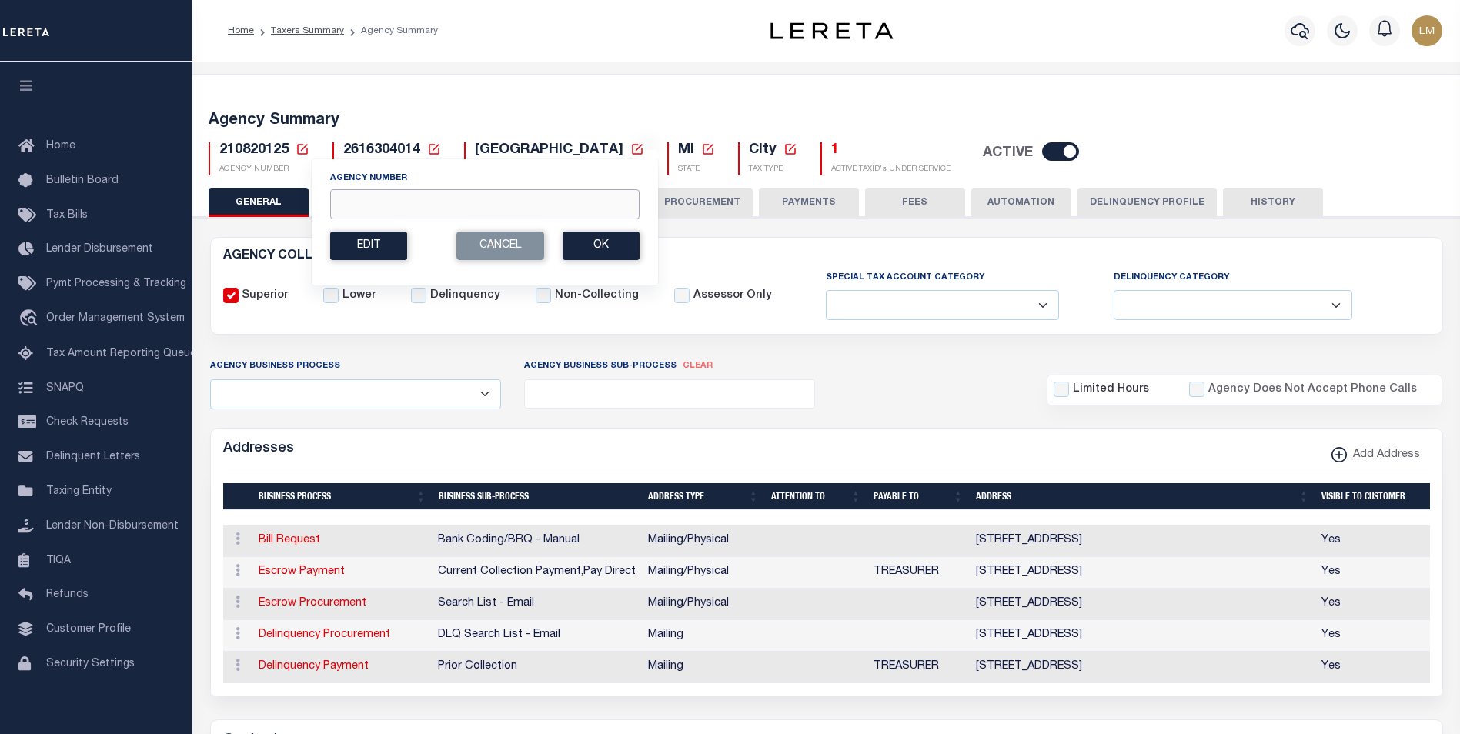
click at [356, 196] on input "Agency Number" at bounding box center [484, 204] width 309 height 30
paste input "210820206"
type input "210820206"
click at [620, 249] on button "Ok" at bounding box center [601, 246] width 77 height 28
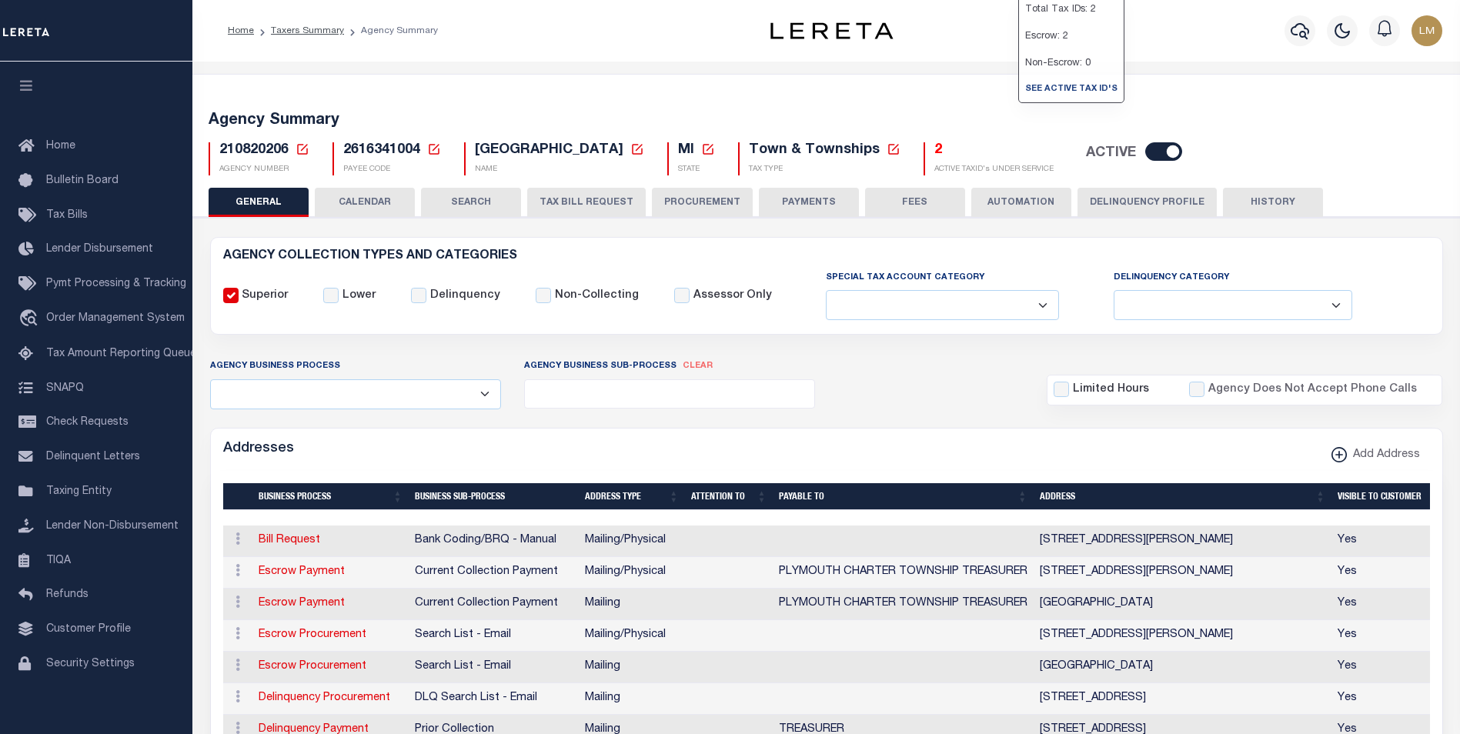
select select
click at [299, 152] on icon at bounding box center [303, 149] width 14 height 14
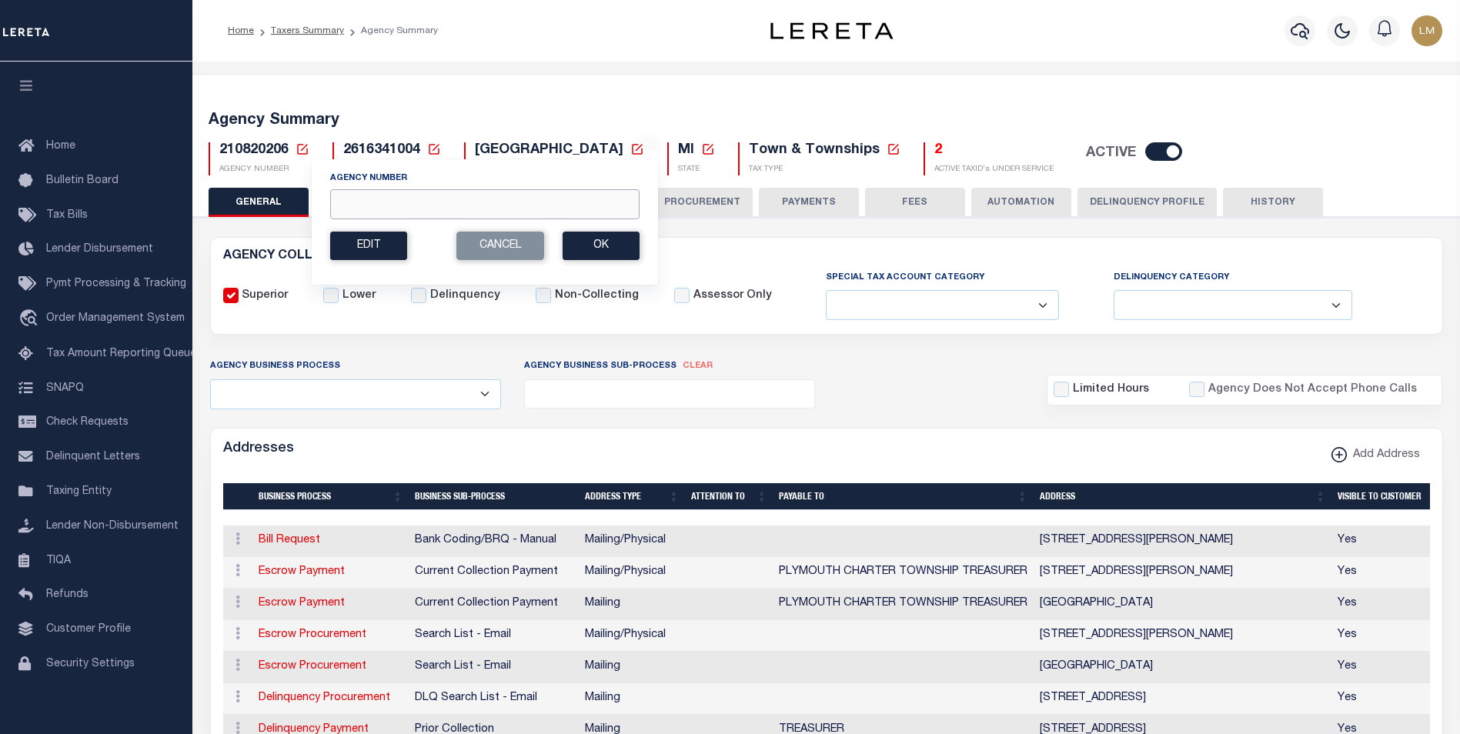
click at [364, 207] on input "Agency Number" at bounding box center [484, 204] width 309 height 30
paste input "280040221"
type input "280040221"
click at [593, 247] on button "Ok" at bounding box center [601, 246] width 77 height 28
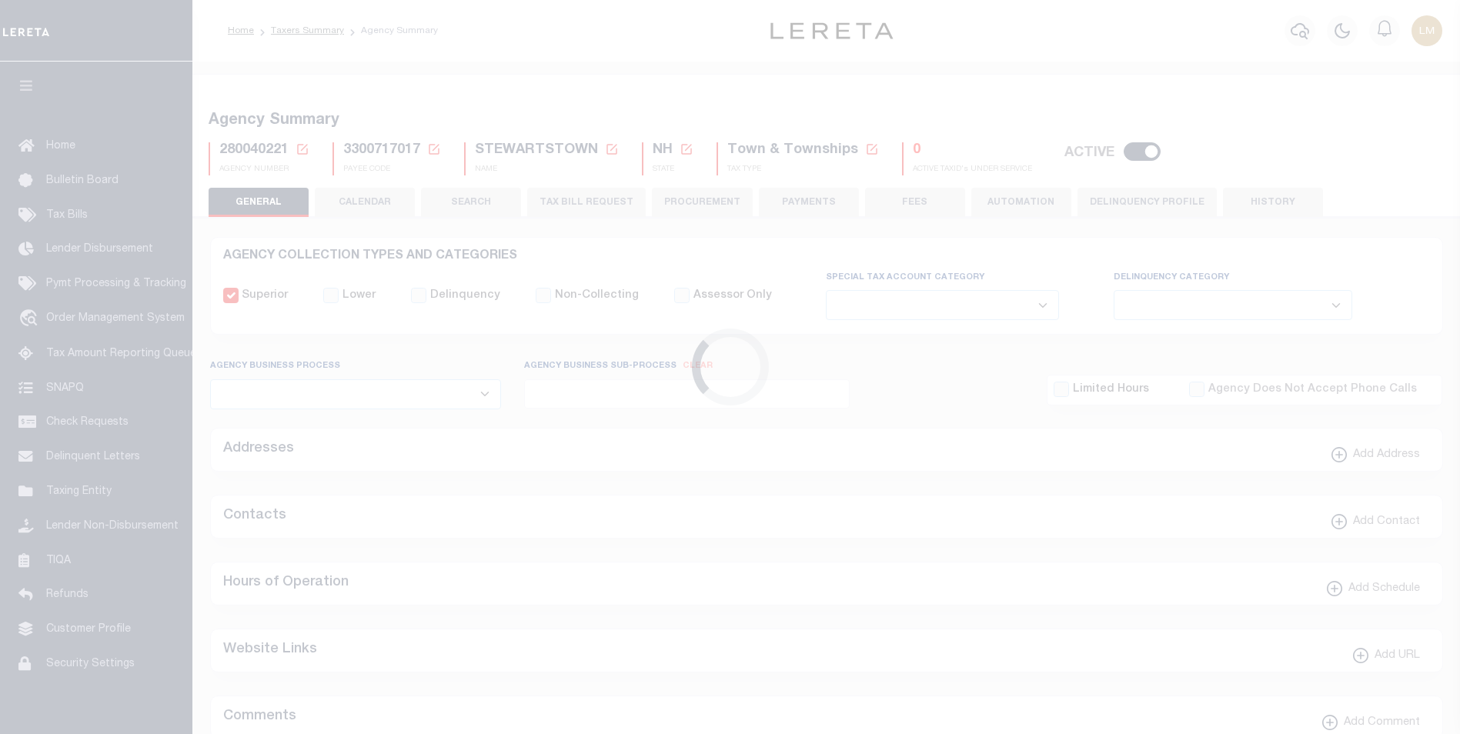
select select
